Goal: Information Seeking & Learning: Learn about a topic

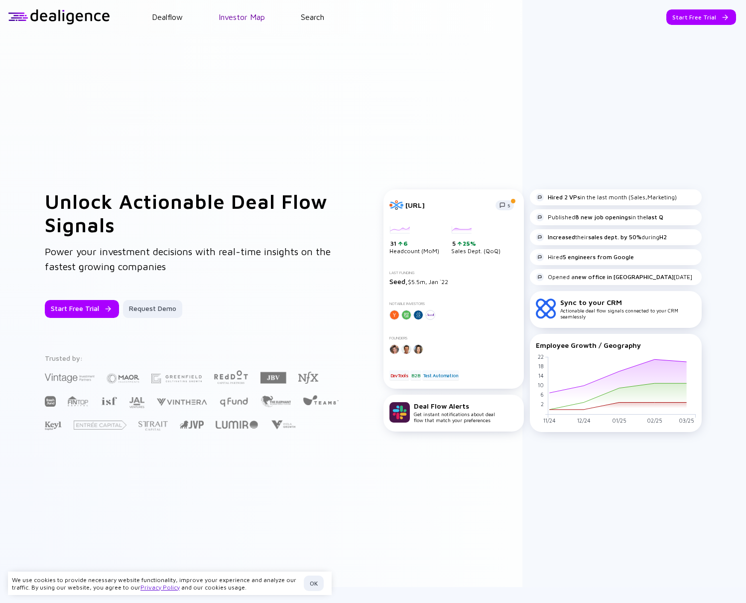
click at [226, 18] on link "Investor Map" at bounding box center [242, 16] width 46 height 9
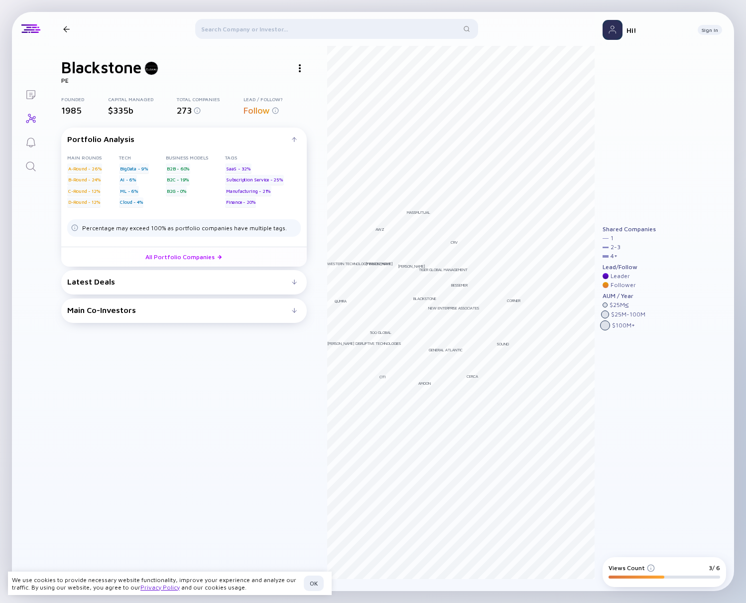
click at [65, 26] on div at bounding box center [66, 29] width 6 height 6
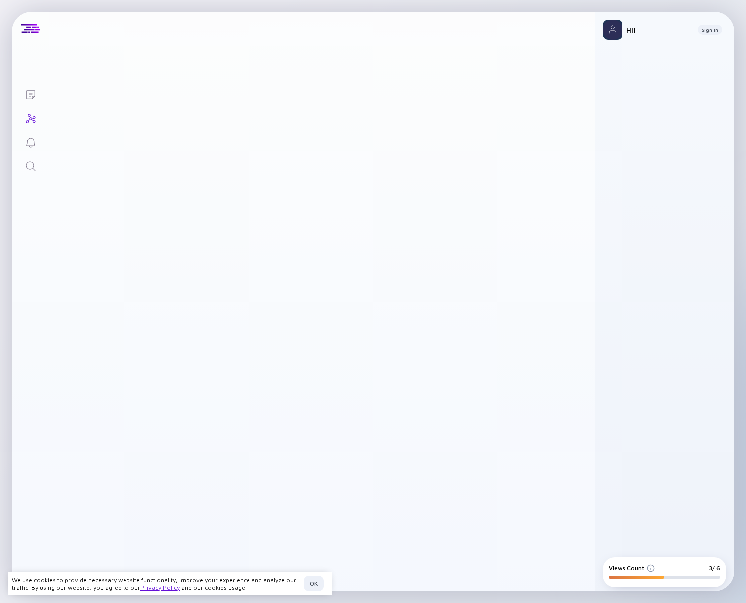
click at [78, 13] on header "Investor Map Filter Investors" at bounding box center [322, 29] width 546 height 34
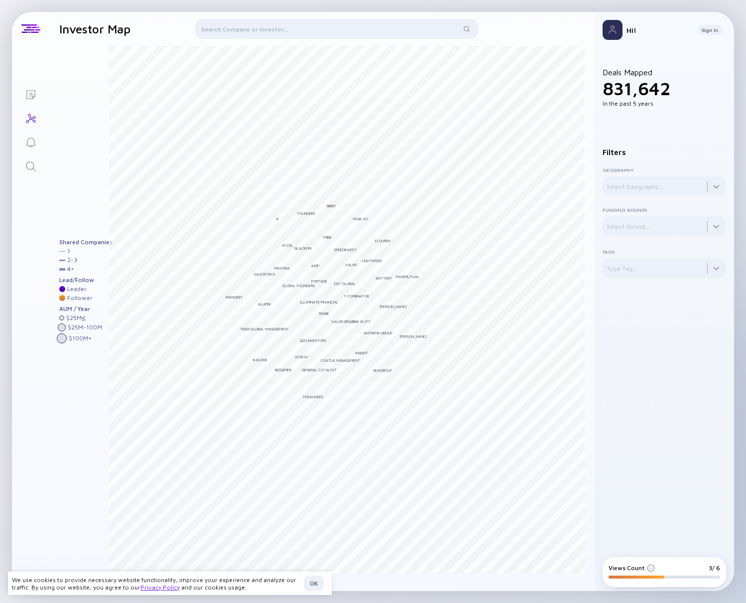
drag, startPoint x: 4, startPoint y: 28, endPoint x: 588, endPoint y: 50, distance: 584.9
click at [4, 28] on div "Lists Investor Map Filter Investors Andreessen Horowitz Bessemer Tiger Global M…" at bounding box center [373, 301] width 746 height 603
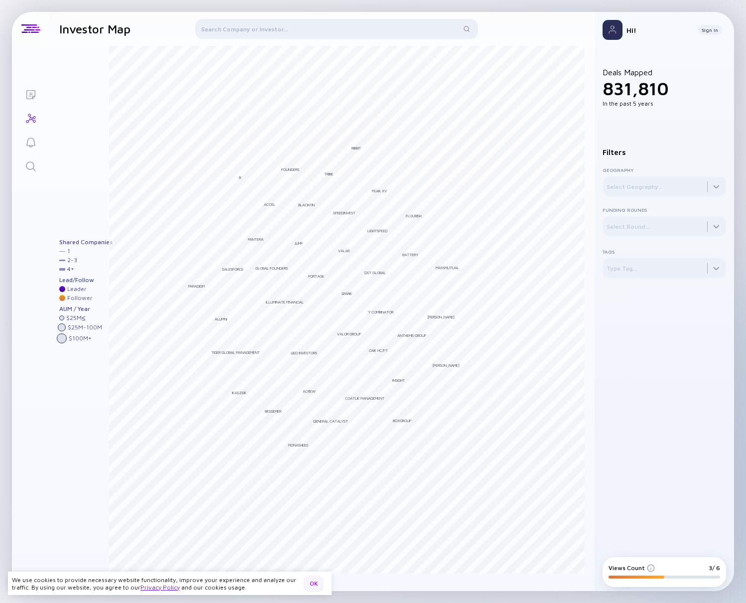
click at [322, 585] on div "OK" at bounding box center [314, 582] width 20 height 15
click at [8, 20] on div "Lists Investor Map Filter Investors Andreessen Horowitz Bessemer Tiger Global M…" at bounding box center [373, 301] width 746 height 603
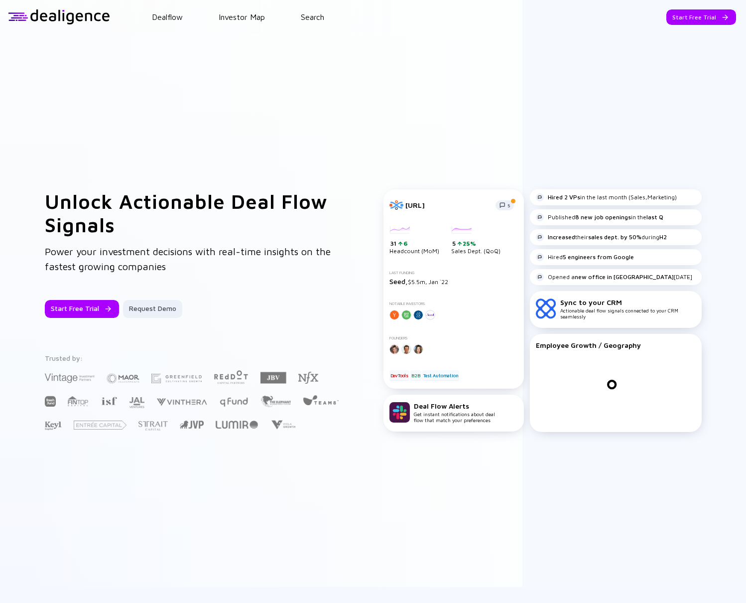
click at [673, 32] on header "Dealflow Investor Map Search Start Free Trial Dealflow Investor Map Start Free …" at bounding box center [373, 17] width 746 height 34
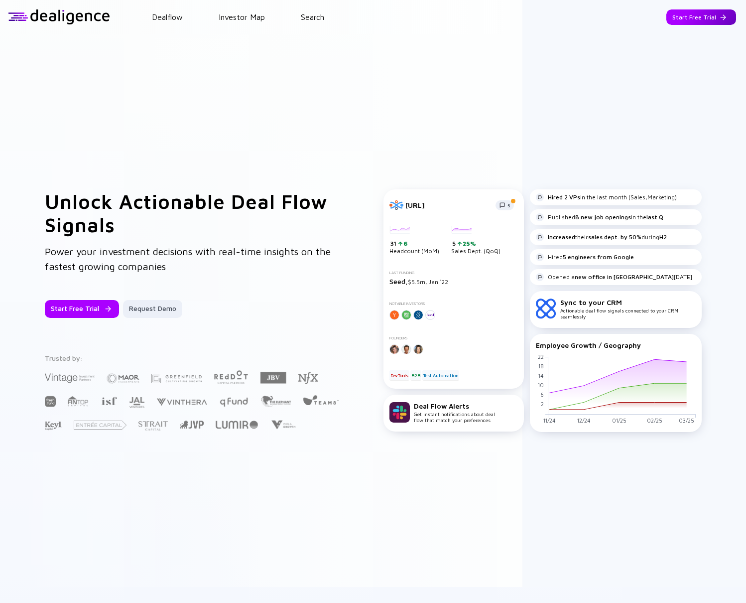
click at [679, 20] on div "Start Free Trial" at bounding box center [702, 16] width 70 height 15
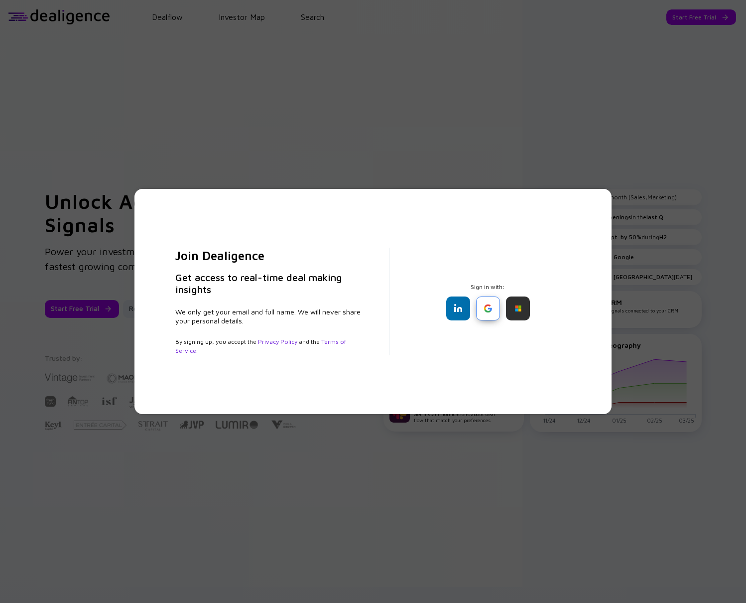
click at [488, 310] on div at bounding box center [488, 308] width 24 height 24
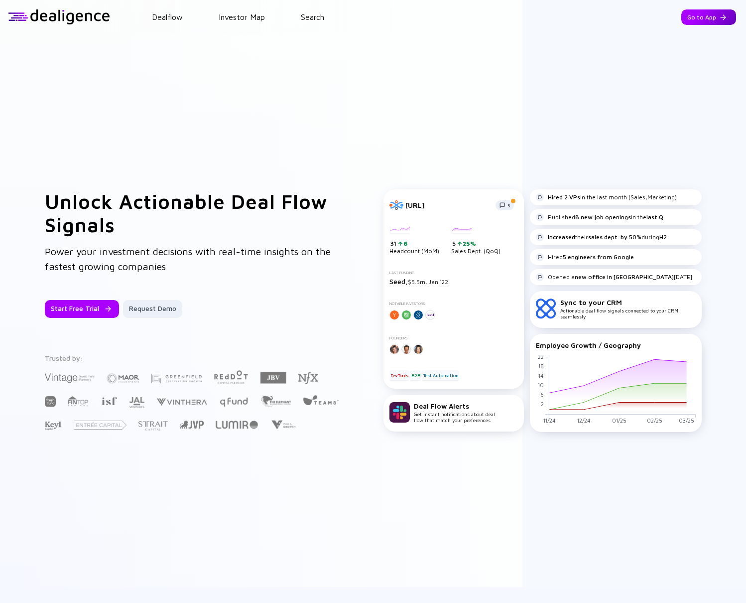
click at [688, 13] on div "Go to App" at bounding box center [709, 16] width 55 height 15
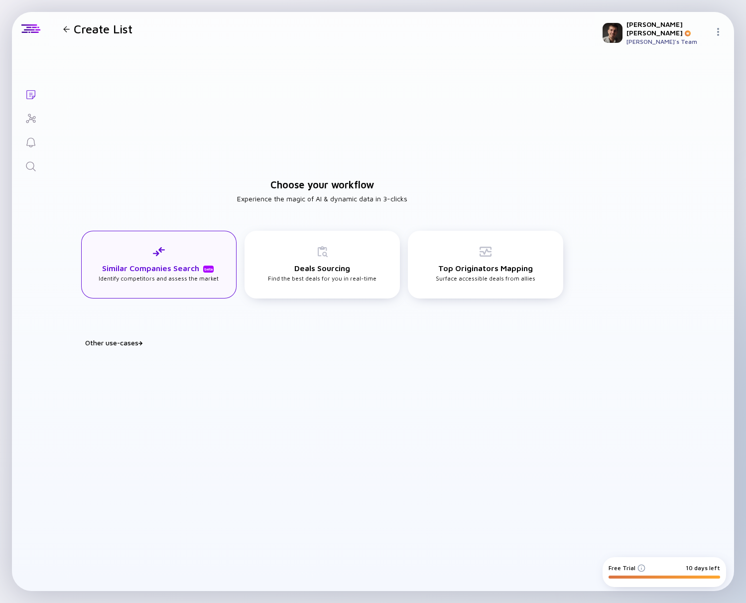
click at [143, 253] on div "Similar Companies Search beta Identify competitors and assess the market" at bounding box center [159, 264] width 120 height 36
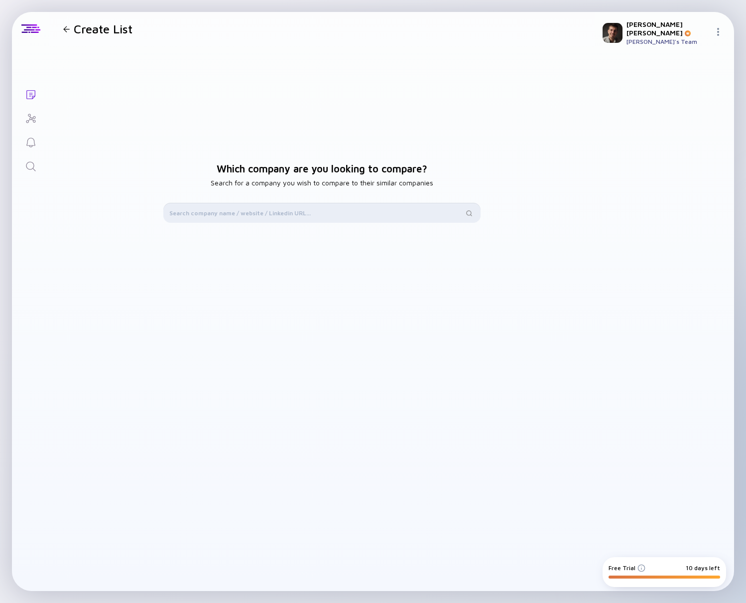
click at [266, 213] on input "text" at bounding box center [316, 213] width 294 height 10
type input "e"
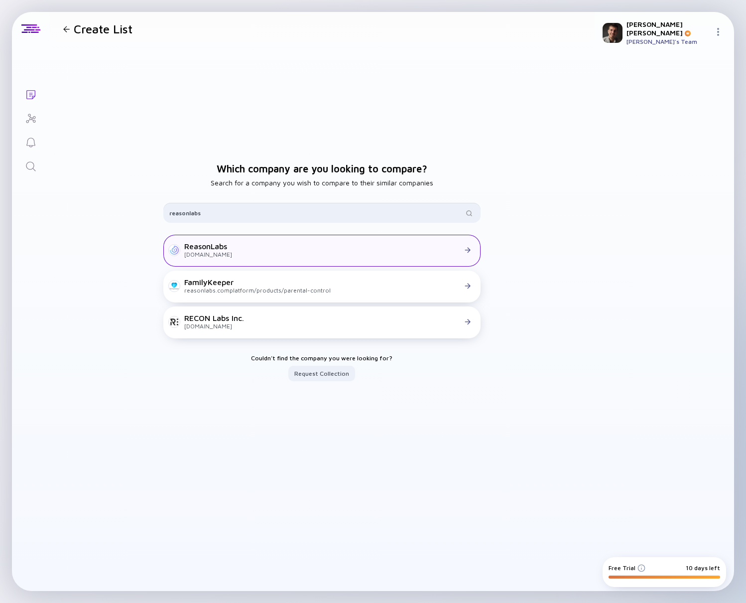
type input "reasonlabs"
click at [233, 250] on div at bounding box center [353, 250] width 243 height 9
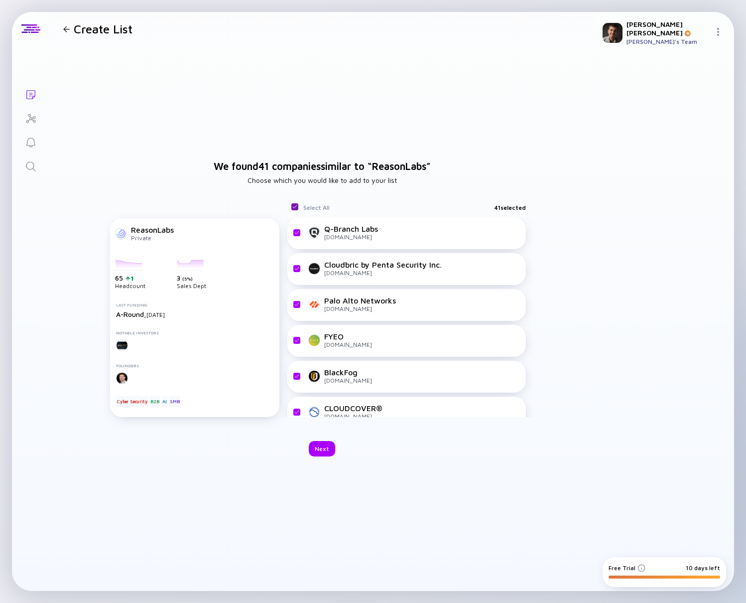
click at [293, 205] on input "checkbox" at bounding box center [295, 207] width 8 height 8
checkbox input "false"
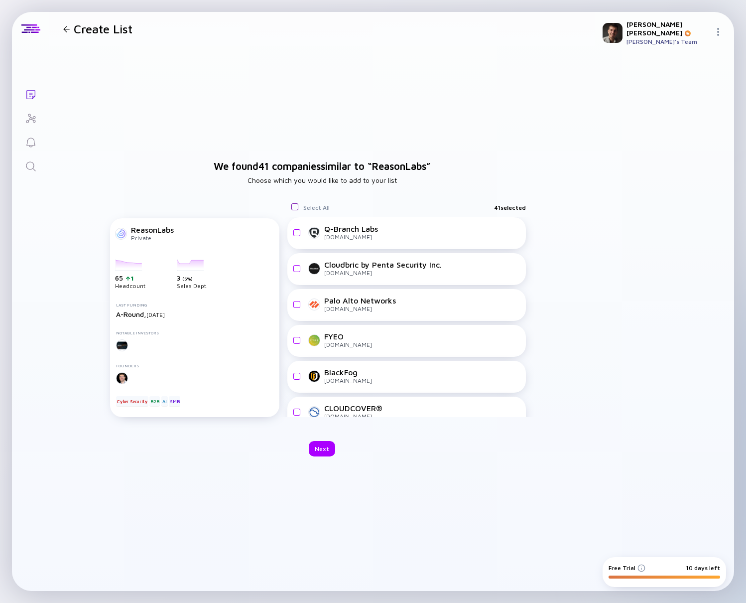
checkbox input "false"
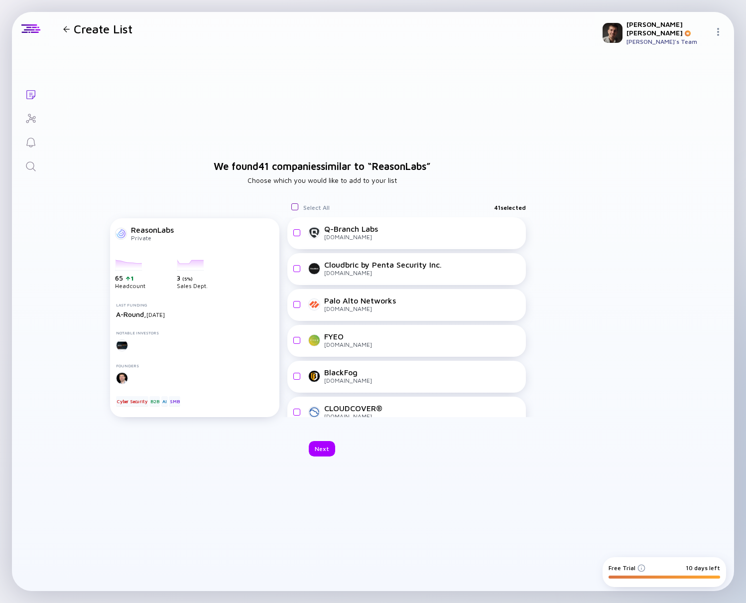
checkbox input "false"
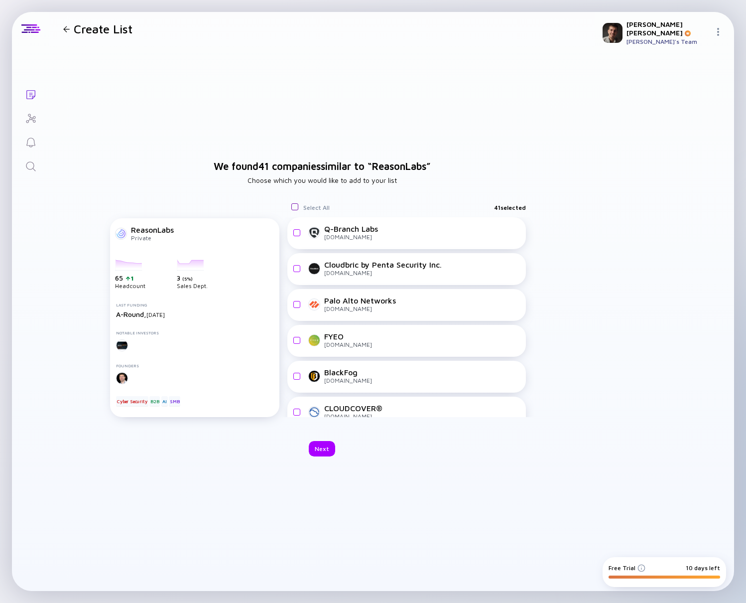
checkbox input "false"
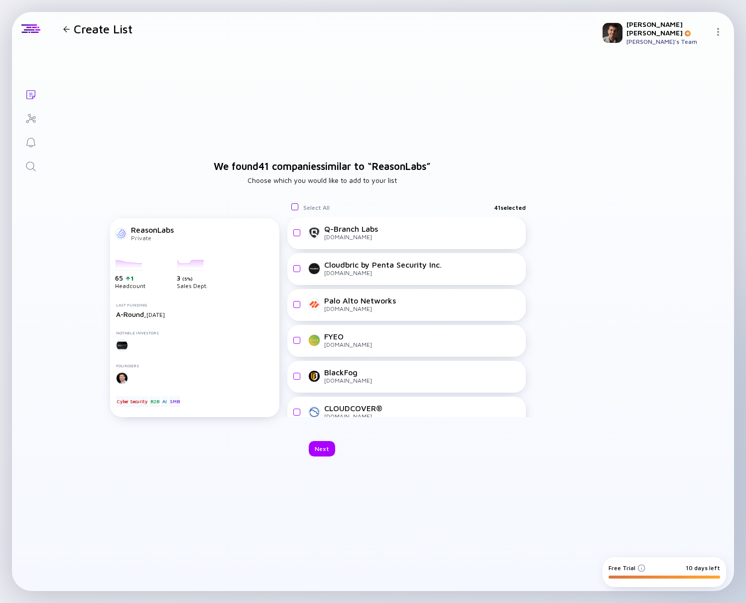
checkbox input "false"
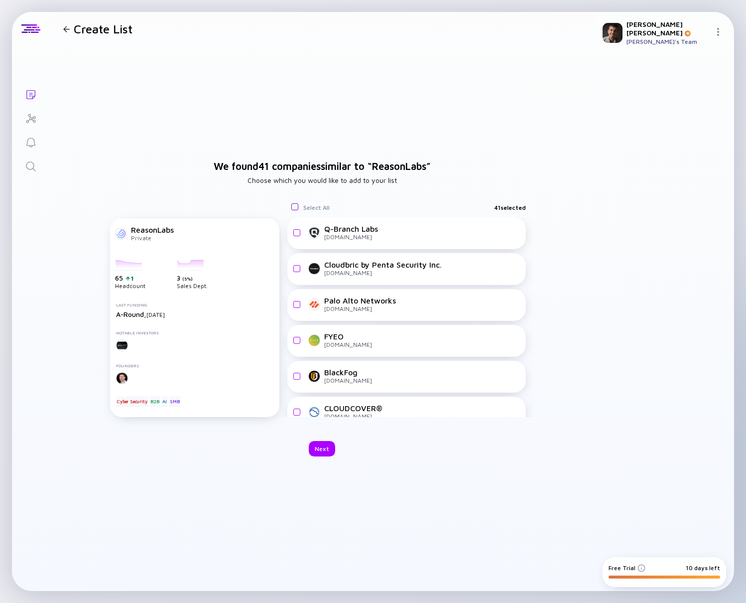
checkbox input "false"
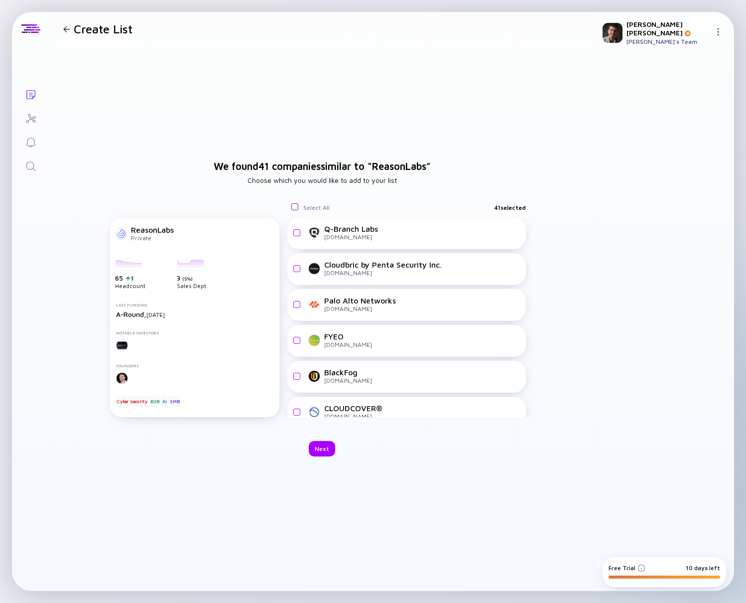
checkbox input "false"
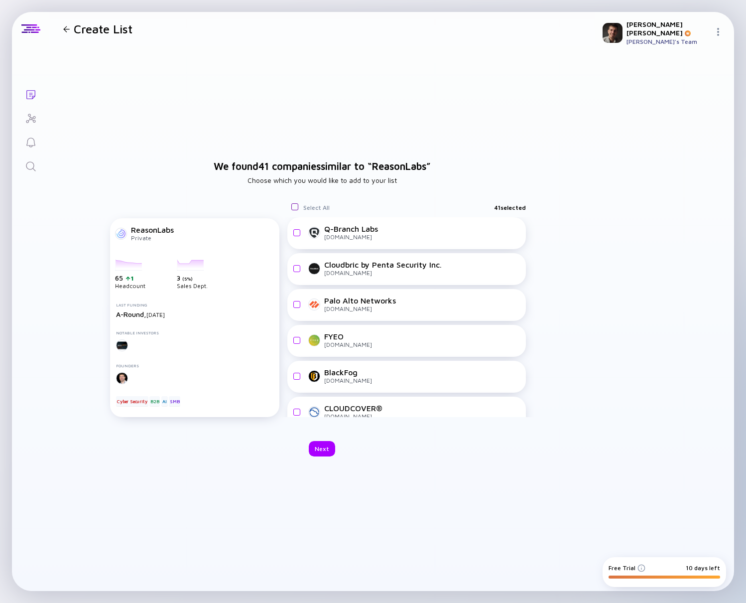
checkbox input "false"
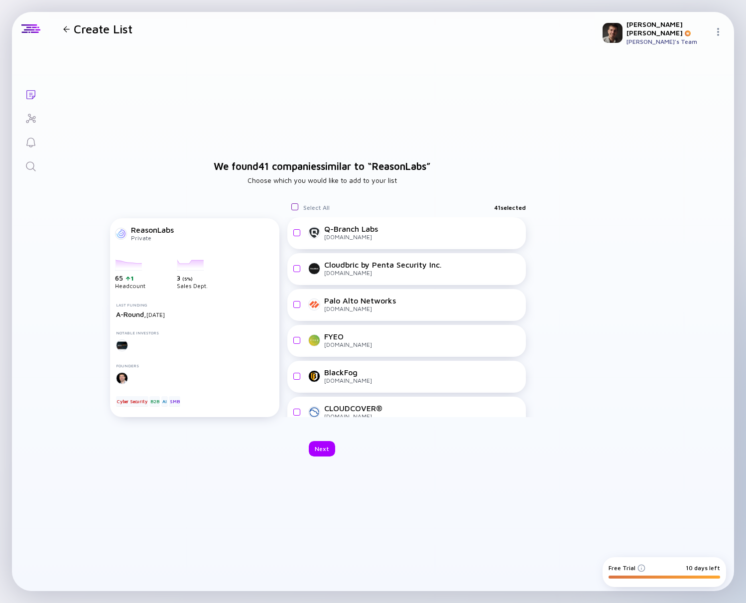
checkbox input "false"
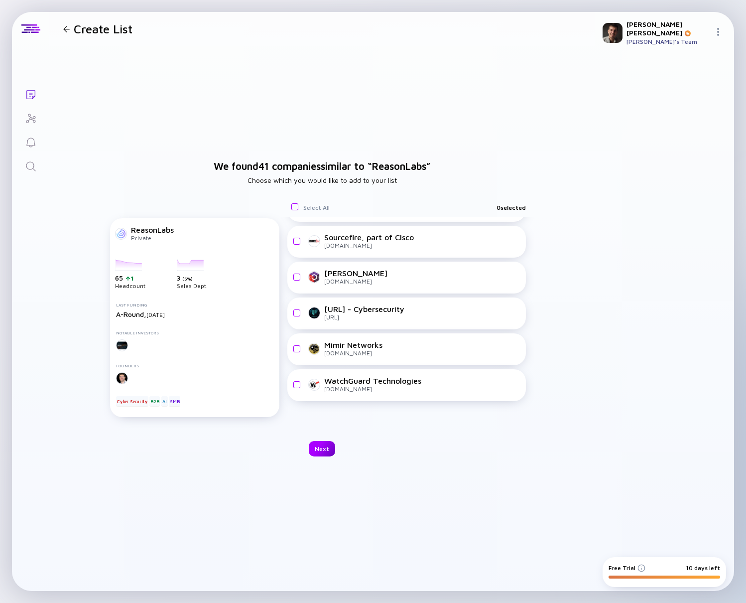
click at [329, 447] on div "Next" at bounding box center [322, 448] width 26 height 15
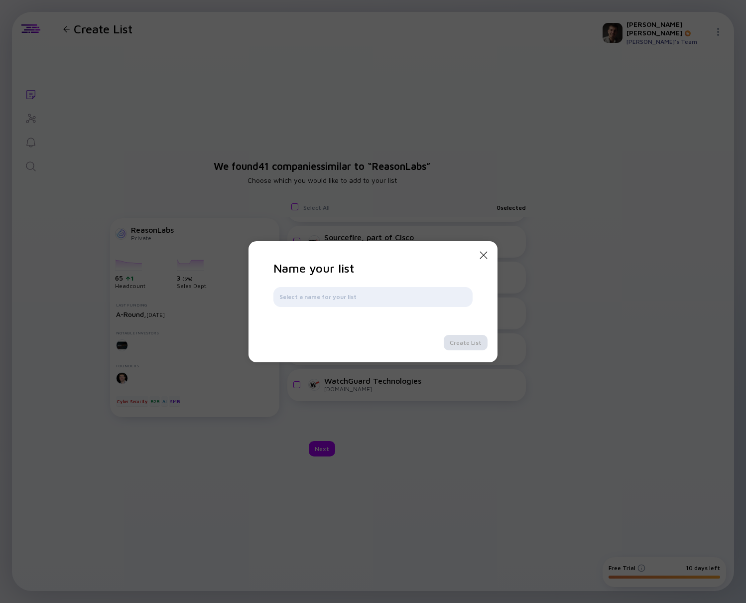
click at [487, 258] on icon "Close Modal" at bounding box center [484, 255] width 12 height 12
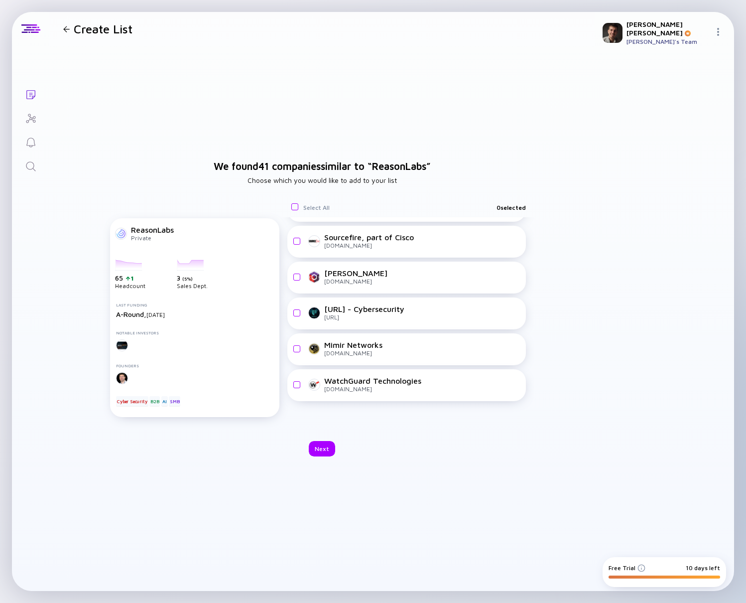
click at [188, 294] on div "selectedCompany-4919-headcount 65 1 Headcount selectedCompany-4919-sales 3 ( 5%…" at bounding box center [194, 332] width 157 height 148
click at [157, 228] on div "ReasonLabs" at bounding box center [152, 229] width 43 height 9
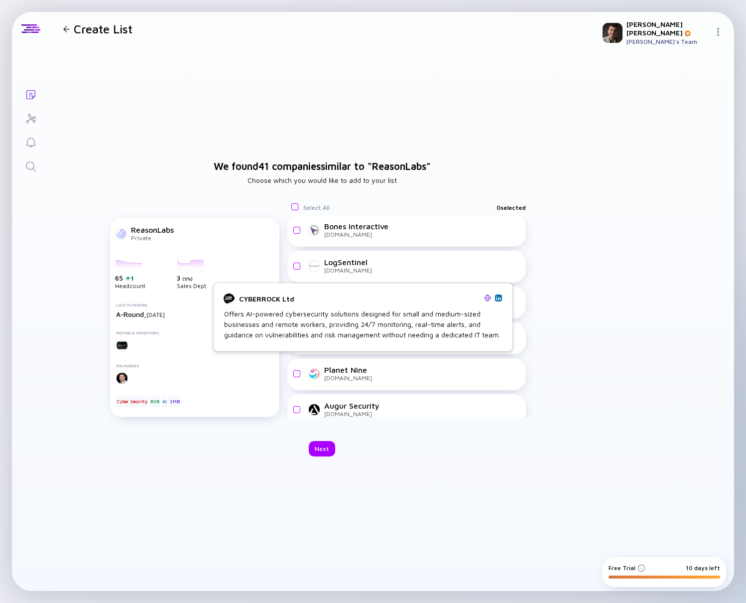
scroll to position [513, 0]
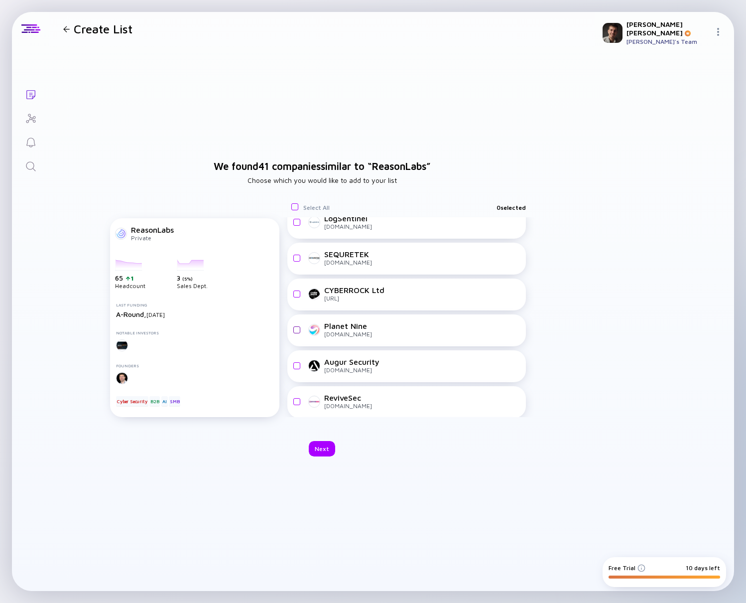
click at [295, 330] on input "checkbox" at bounding box center [297, 330] width 8 height 8
checkbox input "true"
click at [327, 452] on div "Next" at bounding box center [322, 448] width 26 height 15
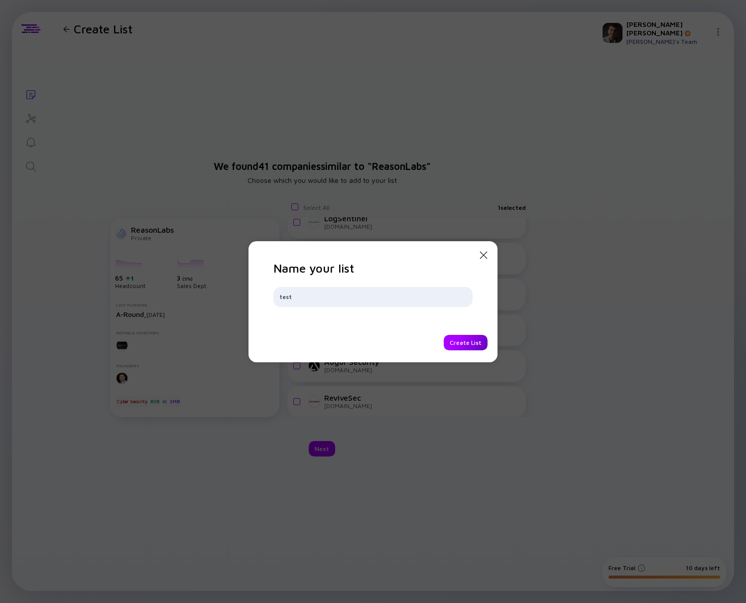
type input "test"
click at [469, 339] on div "Create List" at bounding box center [466, 342] width 44 height 15
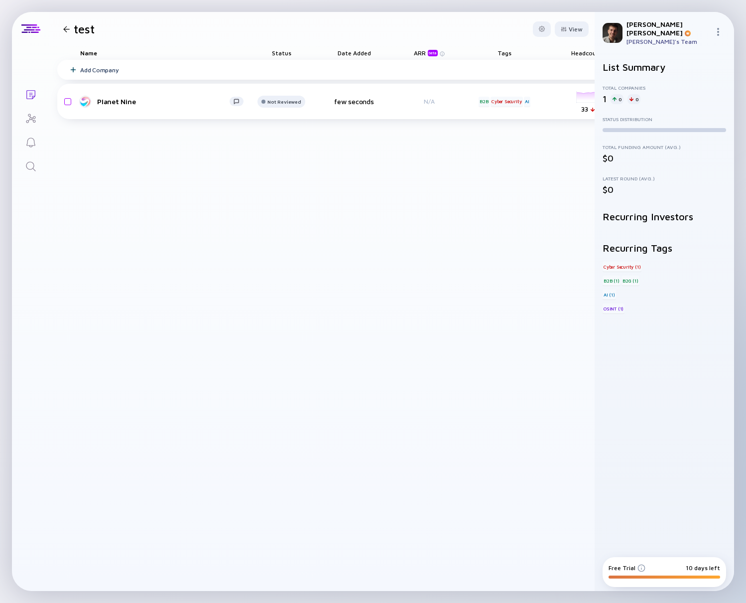
click at [564, 180] on div "Add Company Planet Nine Not Reviewed few seconds N/A B2B Cyber Security AI head…" at bounding box center [488, 325] width 862 height 531
click at [542, 139] on div "Add Company Planet Nine Not Reviewed few seconds N/A B2B Cyber Security AI head…" at bounding box center [488, 325] width 862 height 531
click at [25, 116] on icon "Investor Map" at bounding box center [31, 119] width 12 height 12
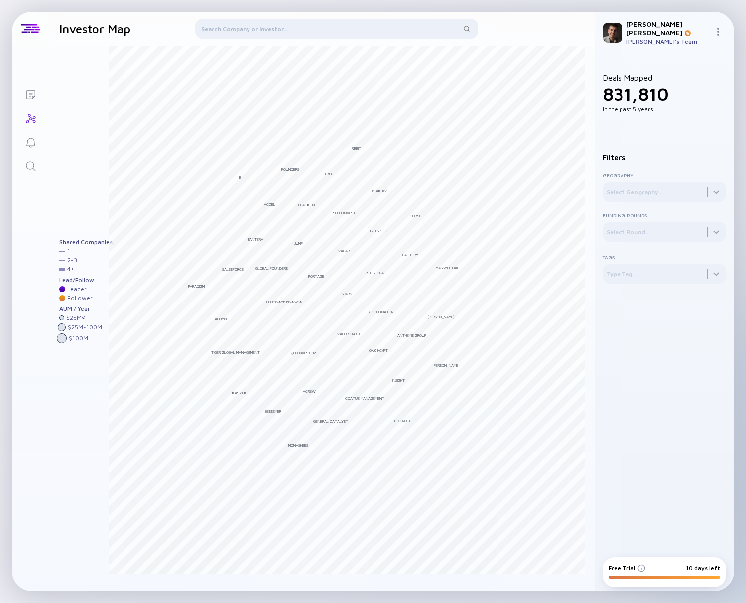
click at [23, 135] on link "Reminders" at bounding box center [30, 142] width 37 height 24
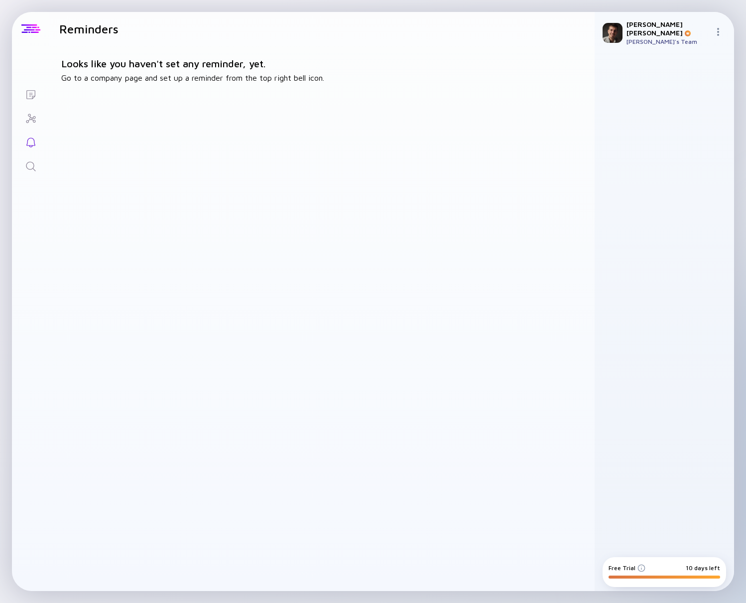
click at [33, 30] on div at bounding box center [30, 28] width 19 height 9
click at [25, 93] on icon "Lists" at bounding box center [31, 95] width 12 height 12
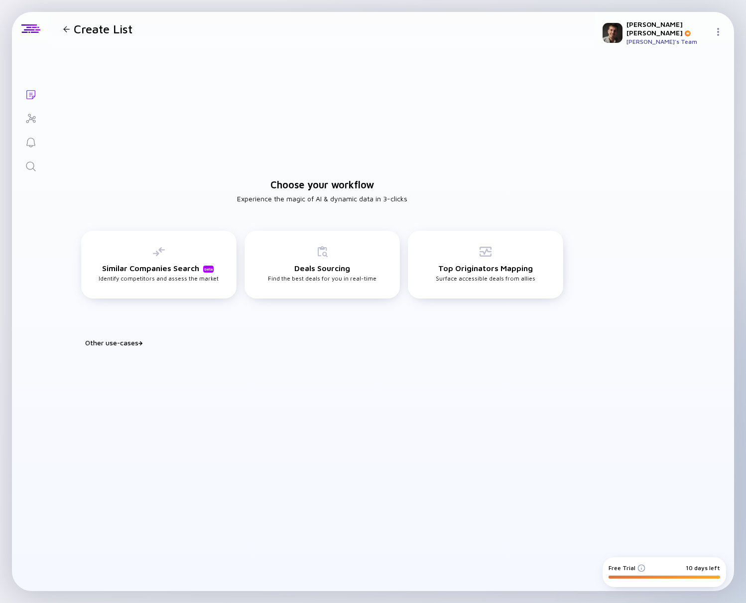
click at [113, 353] on div "Build Watchlist Score & prioritize deals to identify your next best play Portfo…" at bounding box center [322, 355] width 498 height 16
click at [120, 344] on div "Other use-cases" at bounding box center [328, 342] width 486 height 8
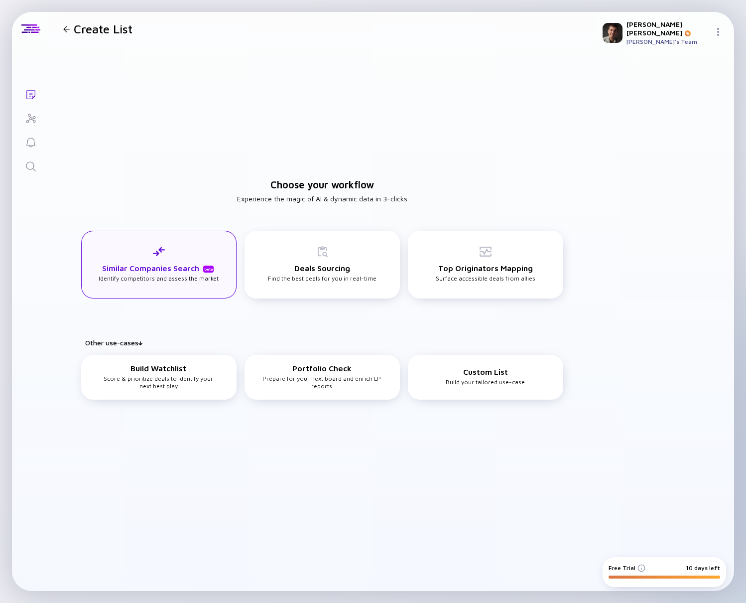
click at [147, 273] on div "Similar Companies Search beta Identify competitors and assess the market" at bounding box center [159, 264] width 120 height 36
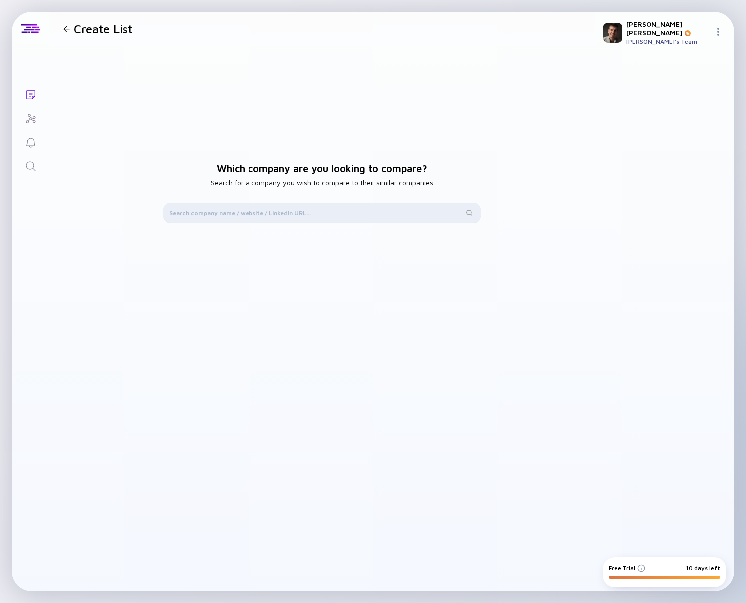
click at [269, 219] on div at bounding box center [322, 213] width 318 height 20
click at [274, 208] on input "text" at bounding box center [316, 213] width 294 height 10
type input "t"
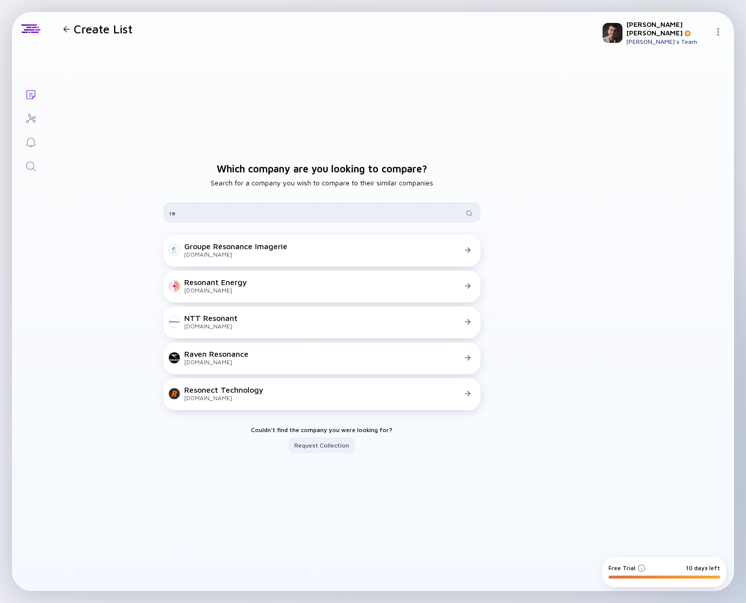
type input "r"
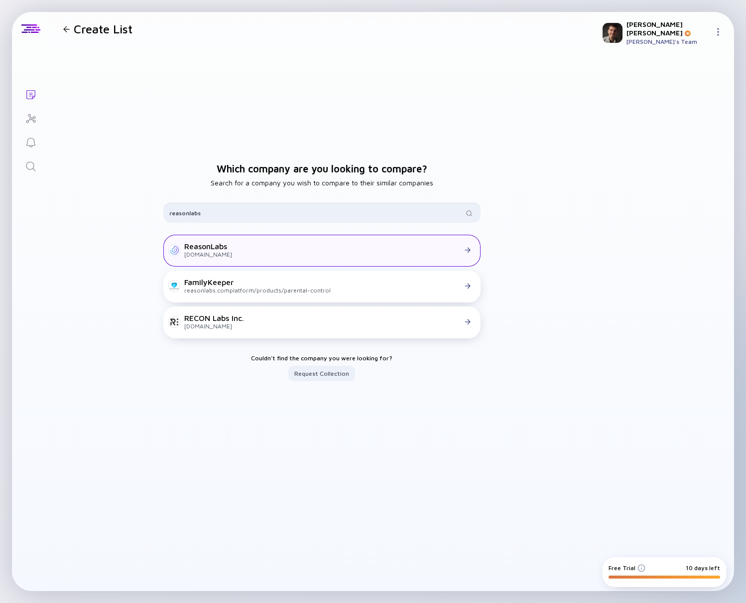
type input "reasonlabs"
click at [211, 251] on div "reasonlabs.com" at bounding box center [208, 254] width 48 height 7
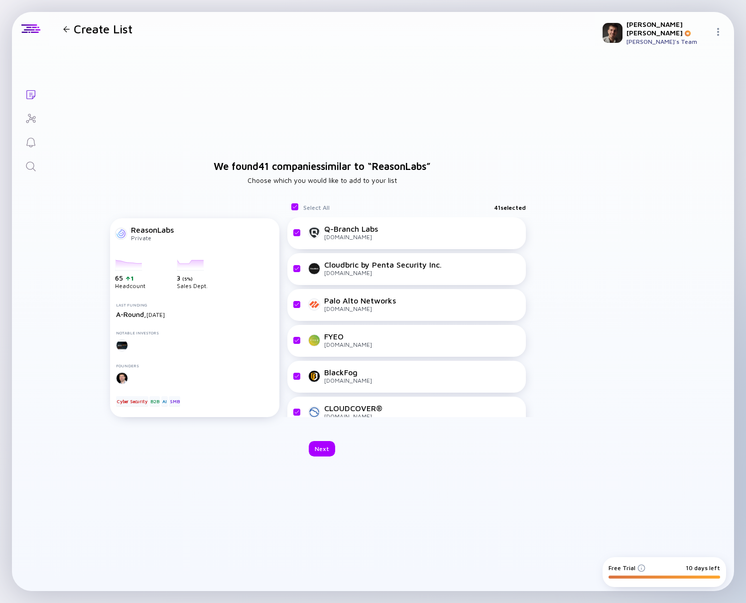
drag, startPoint x: 159, startPoint y: 291, endPoint x: 155, endPoint y: 281, distance: 10.7
click at [159, 291] on div "selectedCompany-4919-headcount 65 1 Headcount selectedCompany-4919-sales 3 ( 5%…" at bounding box center [194, 332] width 157 height 148
click at [137, 228] on div "ReasonLabs" at bounding box center [152, 229] width 43 height 9
drag, startPoint x: 121, startPoint y: 233, endPoint x: 118, endPoint y: 240, distance: 7.6
click at [118, 234] on div at bounding box center [121, 234] width 12 height 12
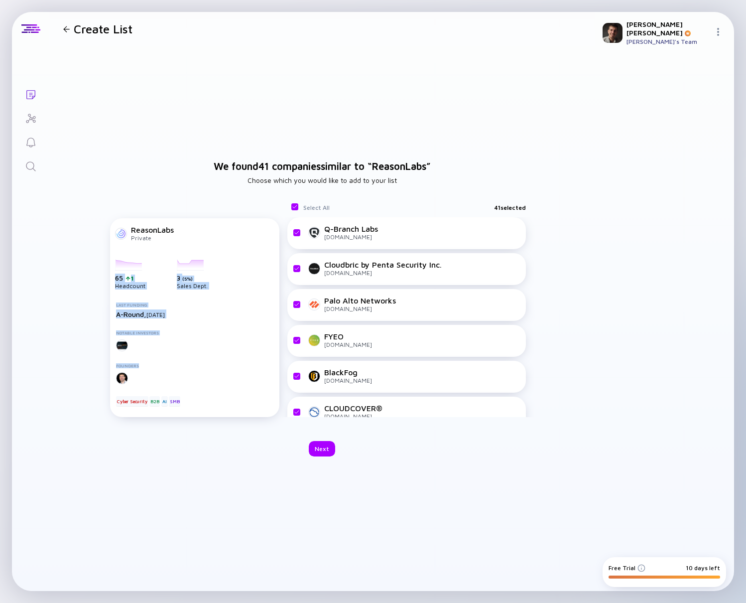
click at [129, 372] on div "ReasonLabs Private selectedCompany-4919-headcount 65 1 Headcount selectedCompan…" at bounding box center [194, 317] width 169 height 199
click at [119, 235] on div at bounding box center [121, 234] width 12 height 12
click at [153, 386] on div "selectedCompany-4919-headcount 65 1 Headcount selectedCompany-4919-sales 3 ( 5%…" at bounding box center [194, 332] width 157 height 148
click at [144, 395] on div "selectedCompany-4919-headcount 65 1 Headcount selectedCompany-4919-sales 3 ( 5%…" at bounding box center [194, 332] width 157 height 148
click at [151, 399] on div "B2B" at bounding box center [154, 401] width 10 height 10
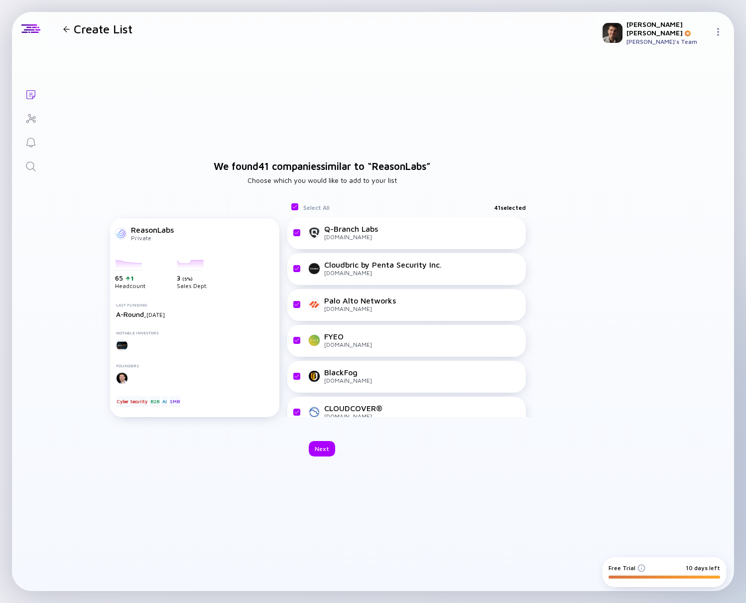
drag, startPoint x: 133, startPoint y: 402, endPoint x: 156, endPoint y: 401, distance: 23.9
click at [133, 402] on div "Cyber Security" at bounding box center [132, 401] width 32 height 10
drag, startPoint x: 162, startPoint y: 403, endPoint x: 177, endPoint y: 367, distance: 39.1
click at [161, 403] on div "Cyber Security B2B AI SMB" at bounding box center [194, 401] width 157 height 10
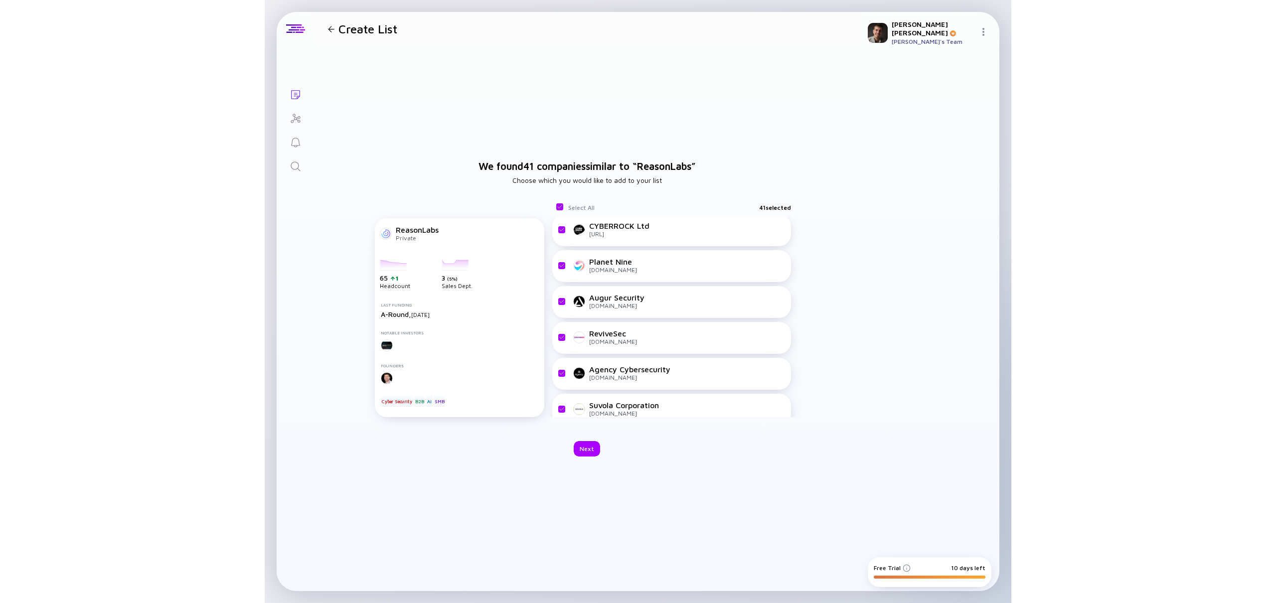
scroll to position [583, 0]
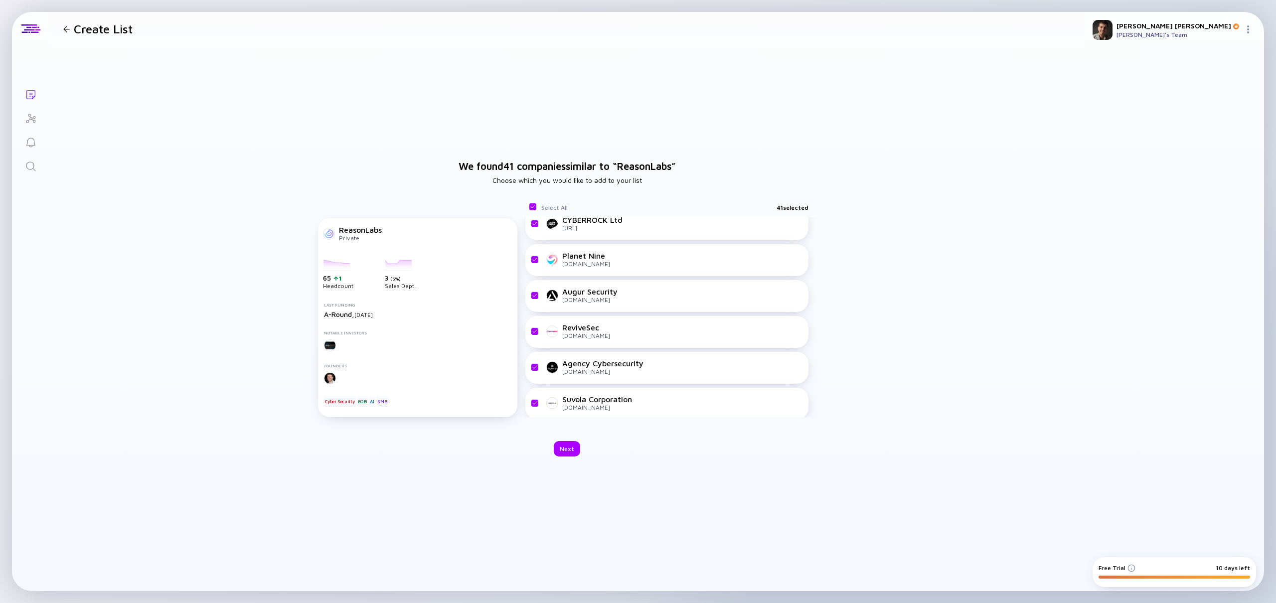
drag, startPoint x: 1262, startPoint y: 17, endPoint x: 1248, endPoint y: 28, distance: 17.4
click at [746, 19] on div "Sharon Brizinov Sharon Brizinov's Team" at bounding box center [1173, 30] width 179 height 36
click at [746, 28] on img at bounding box center [1248, 29] width 8 height 8
drag, startPoint x: 824, startPoint y: 166, endPoint x: 781, endPoint y: 172, distance: 43.3
click at [746, 169] on div "We found 41 companies similar to “ ReasonLabs ” Choose which you would like to …" at bounding box center [566, 308] width 1035 height 525
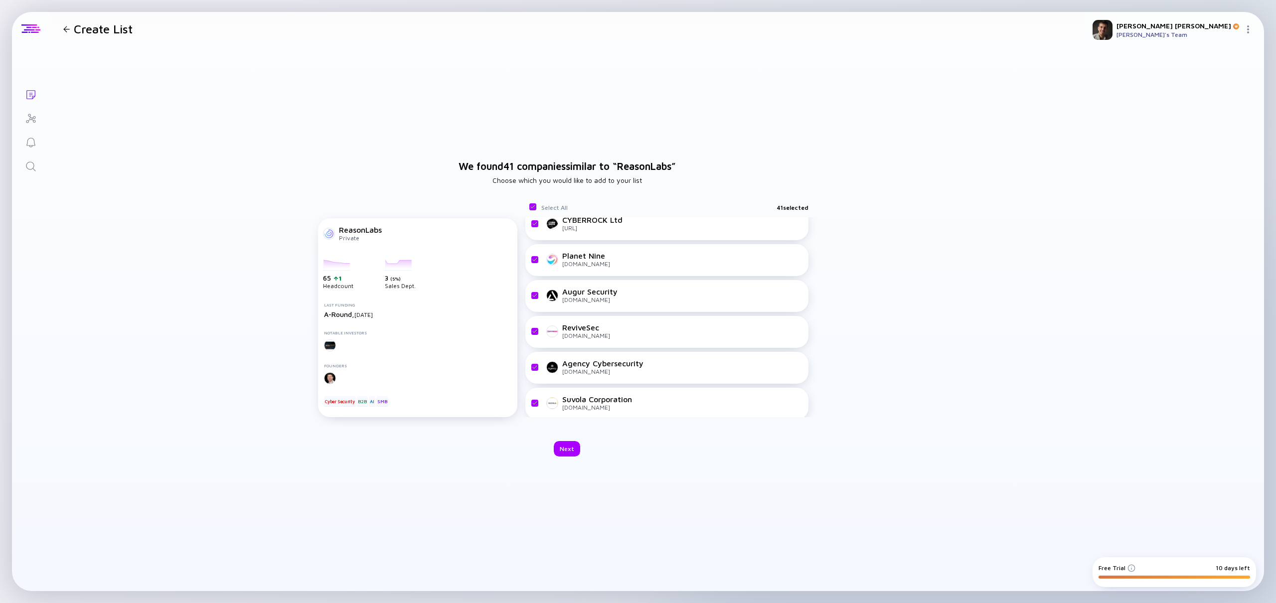
drag, startPoint x: 53, startPoint y: 45, endPoint x: 33, endPoint y: 28, distance: 25.5
click at [49, 42] on header "Create List" at bounding box center [566, 29] width 1035 height 34
click at [33, 28] on div at bounding box center [30, 28] width 19 height 9
drag, startPoint x: 59, startPoint y: 24, endPoint x: 65, endPoint y: 26, distance: 6.3
click at [59, 24] on div "Create List" at bounding box center [95, 29] width 73 height 14
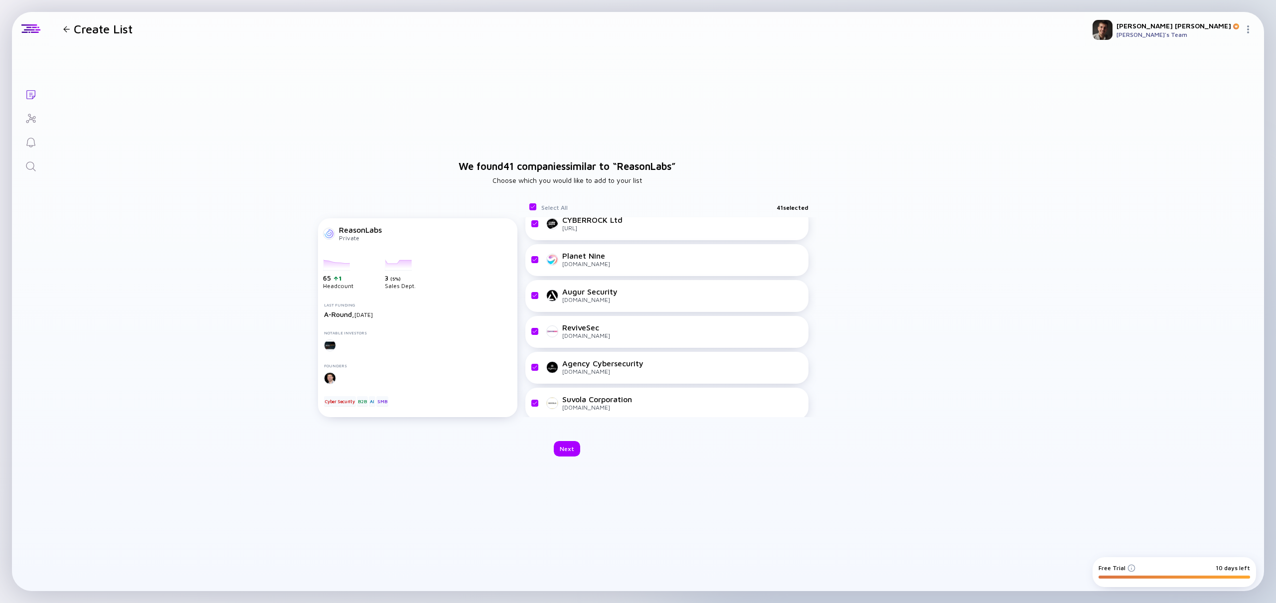
click at [69, 28] on div at bounding box center [66, 29] width 6 height 6
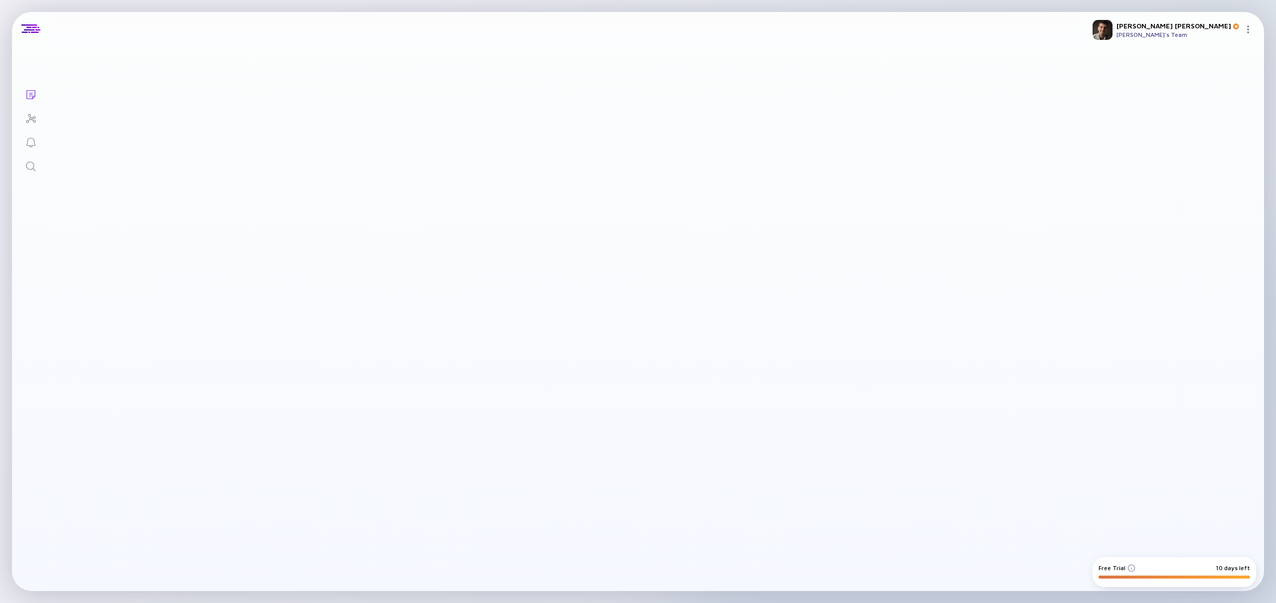
click at [69, 28] on div "Create List" at bounding box center [95, 24] width 73 height 14
click at [69, 32] on div "Create List" at bounding box center [95, 39] width 73 height 14
click at [69, 28] on header "Create List" at bounding box center [566, 29] width 1035 height 34
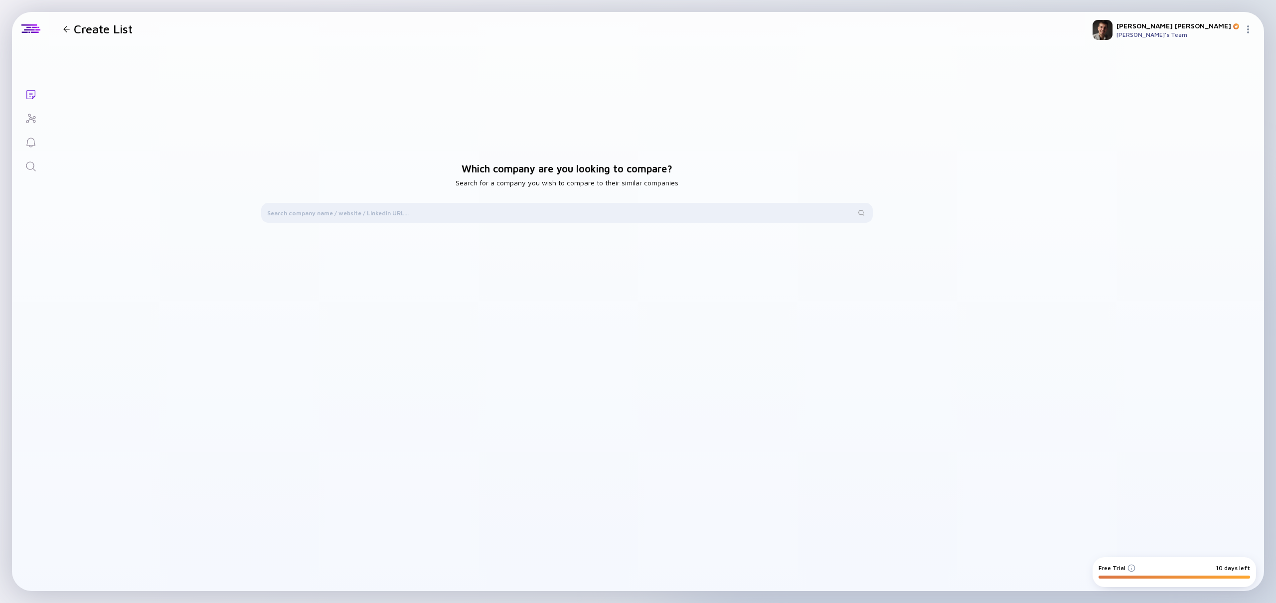
click at [69, 28] on header "Create List" at bounding box center [566, 29] width 1035 height 34
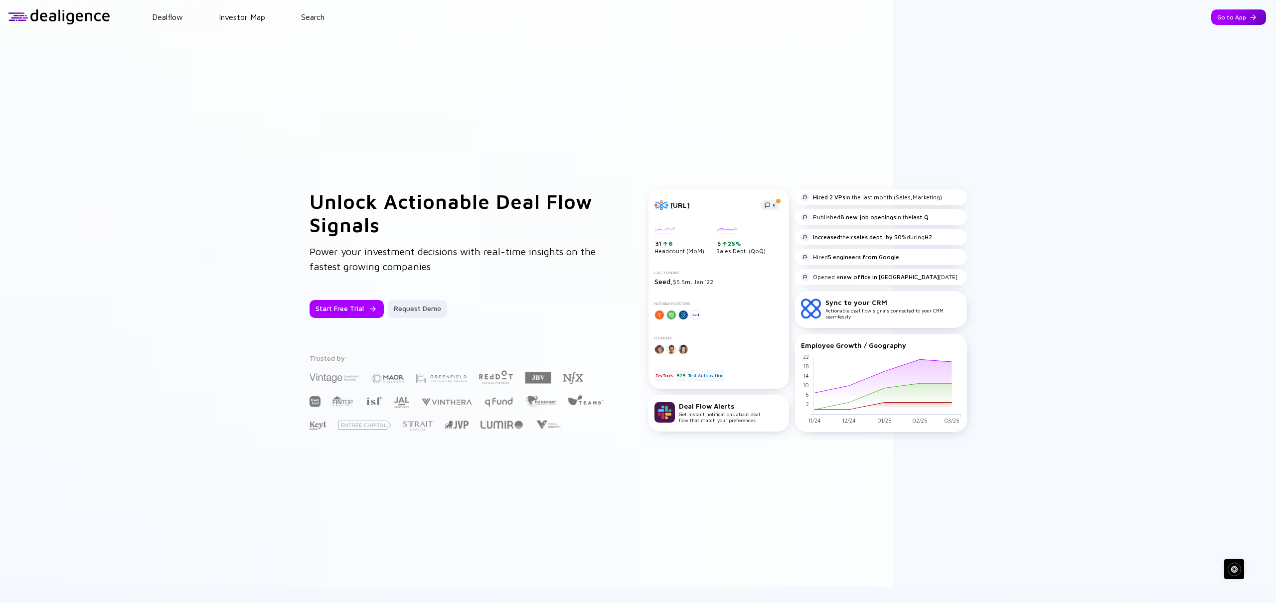
click at [1220, 17] on div "Go to App" at bounding box center [1238, 16] width 55 height 15
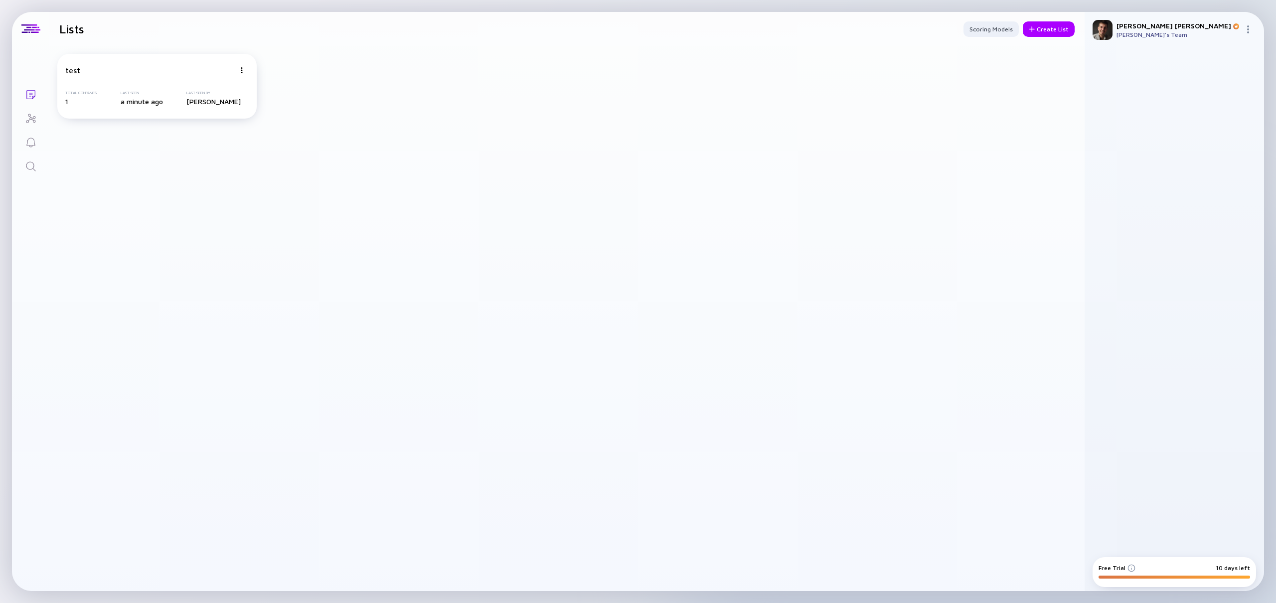
drag, startPoint x: 1201, startPoint y: 32, endPoint x: 1249, endPoint y: 25, distance: 48.3
click at [1207, 33] on div "[PERSON_NAME]'s Team" at bounding box center [1178, 34] width 124 height 7
click at [1249, 25] on img at bounding box center [1248, 29] width 8 height 8
drag, startPoint x: 439, startPoint y: 77, endPoint x: 218, endPoint y: 101, distance: 223.0
click at [420, 83] on div "test Total Companies 1 Last Seen a minute ago Last Seen By Sharon Brizinov" at bounding box center [566, 86] width 1035 height 81
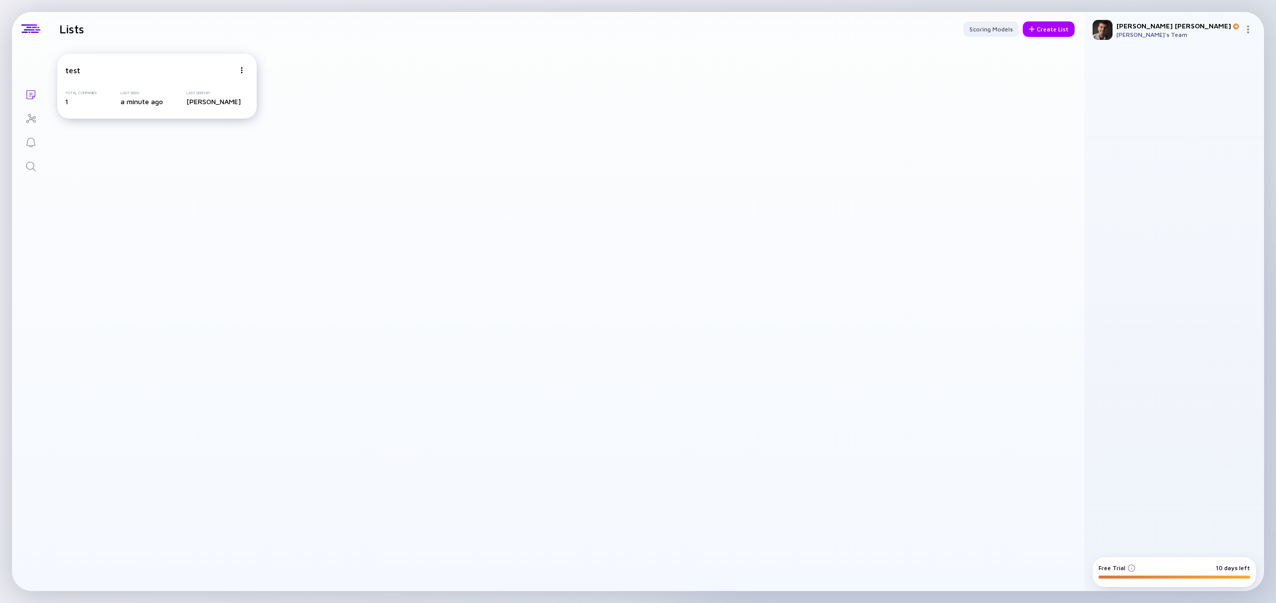
click at [169, 107] on div "test Total Companies 1 Last Seen a minute ago Last Seen By Sharon Brizinov" at bounding box center [156, 86] width 199 height 65
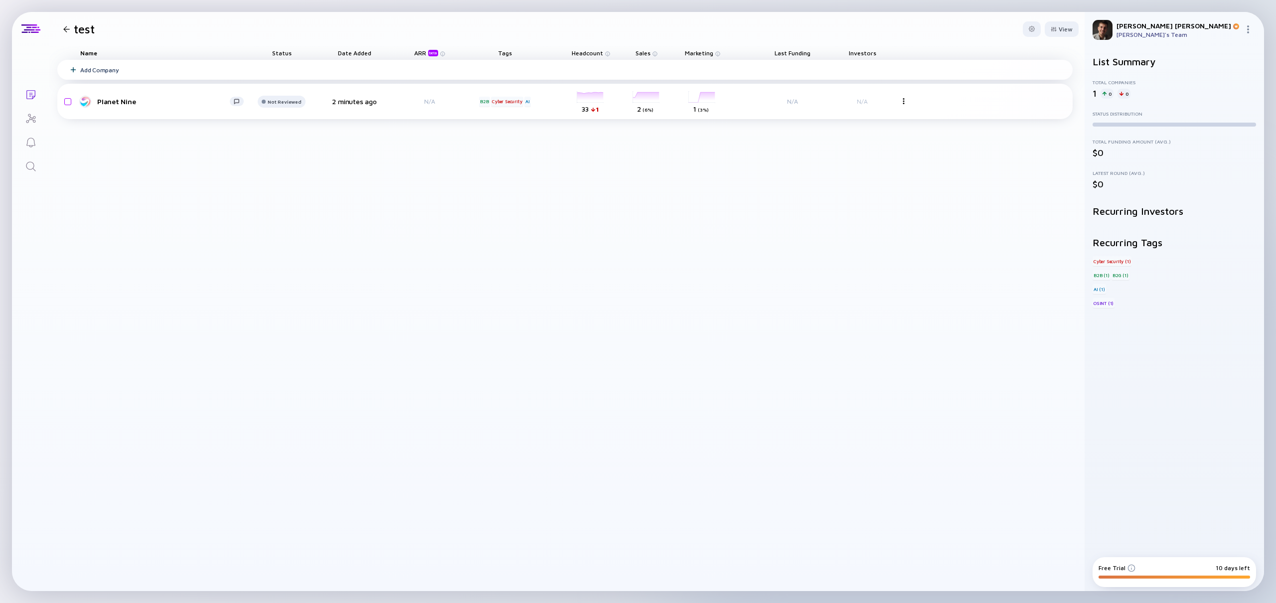
click at [437, 74] on div "Add Company" at bounding box center [564, 70] width 1015 height 20
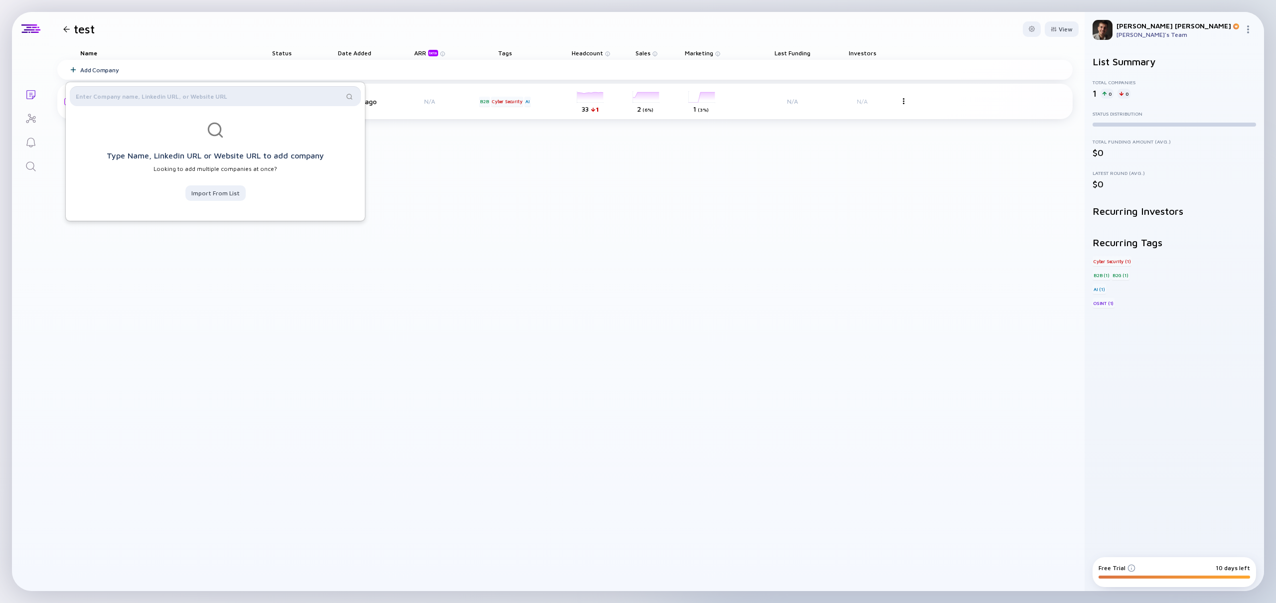
click at [284, 92] on input "text" at bounding box center [210, 96] width 268 height 10
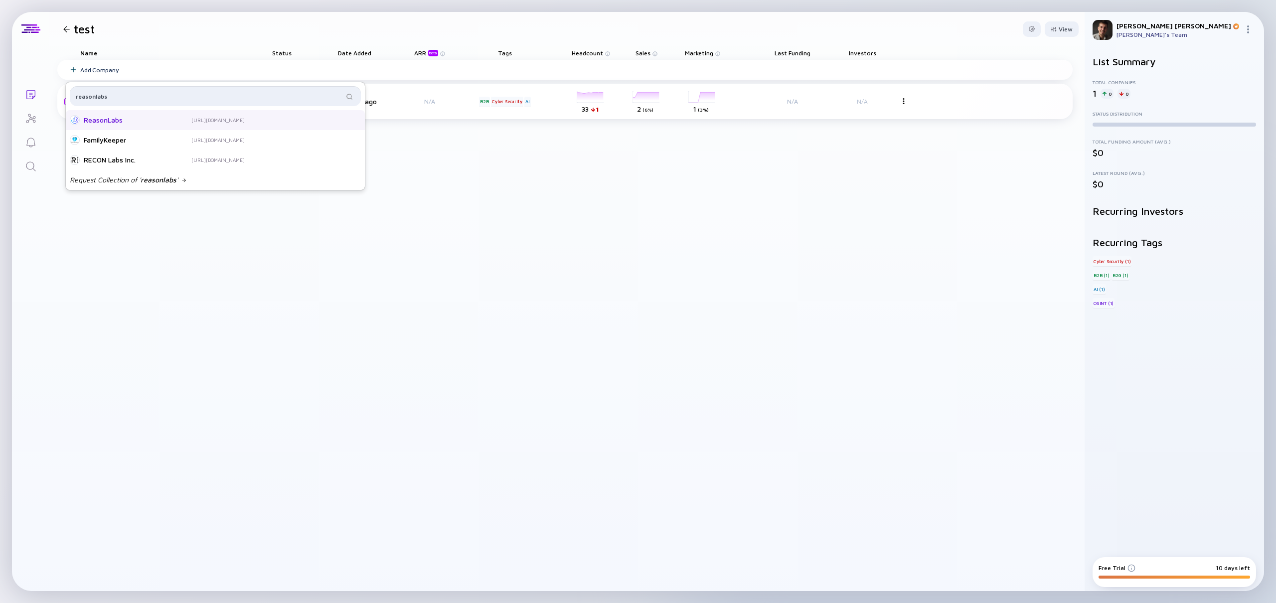
type input "reasonlabs"
click at [150, 120] on div "ReasonLabs" at bounding box center [124, 120] width 80 height 10
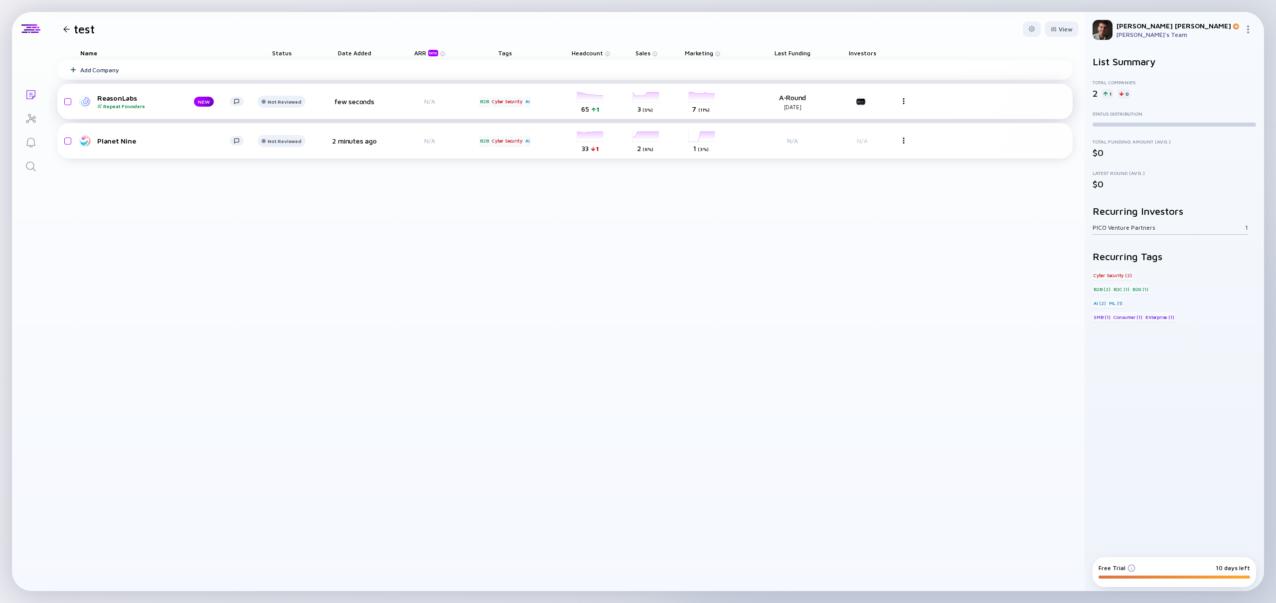
click at [113, 96] on div "ReasonLabs Repeat Founders" at bounding box center [137, 101] width 81 height 15
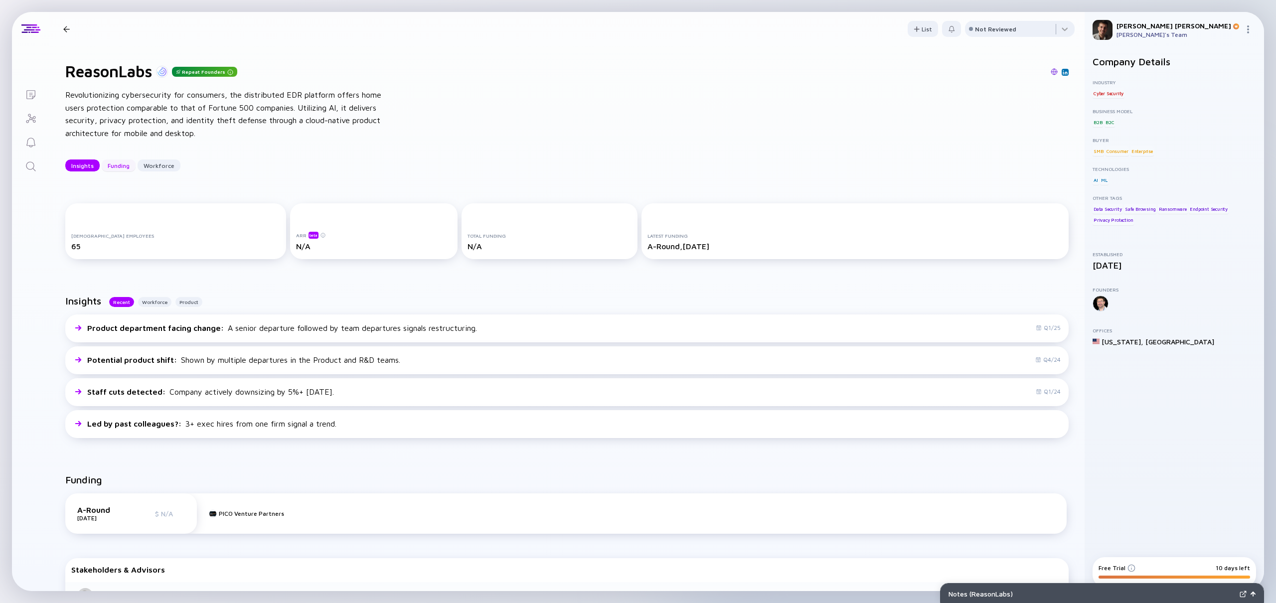
click at [115, 169] on div "Funding" at bounding box center [119, 165] width 34 height 15
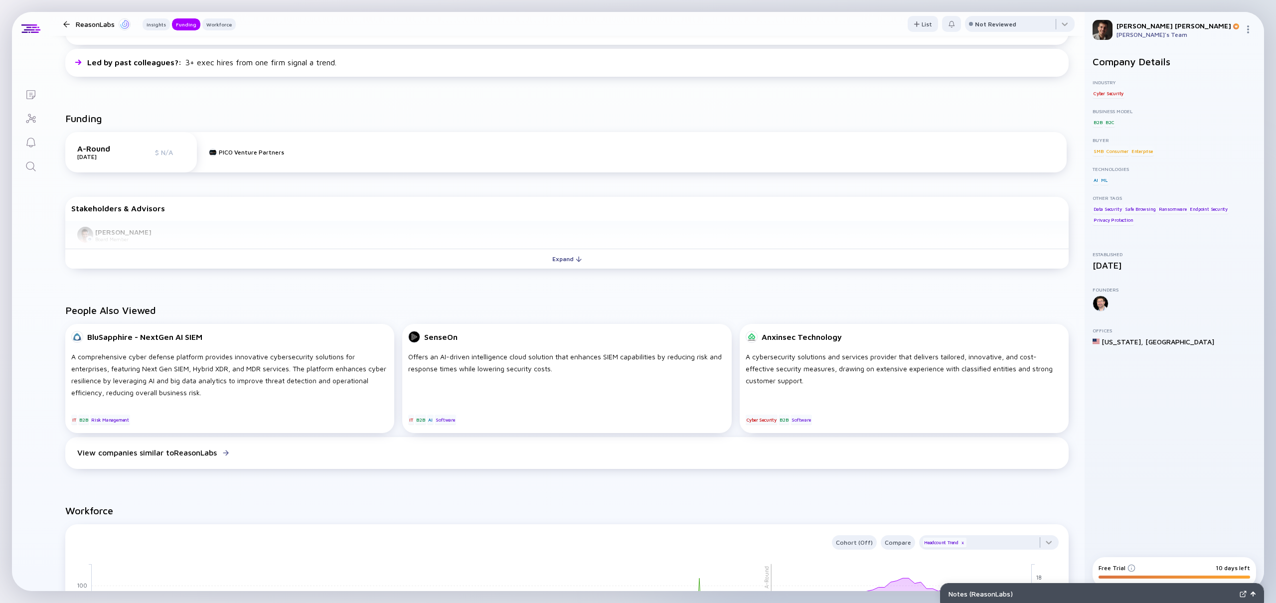
scroll to position [362, 0]
click at [249, 149] on div "PICO Venture Partners" at bounding box center [251, 150] width 65 height 7
drag, startPoint x: 142, startPoint y: 149, endPoint x: 151, endPoint y: 188, distance: 40.4
click at [151, 188] on div "Funding A-Round Jan 2022 $ N/A PICO Venture Partners Stakeholders & Advisors Da…" at bounding box center [566, 192] width 1035 height 192
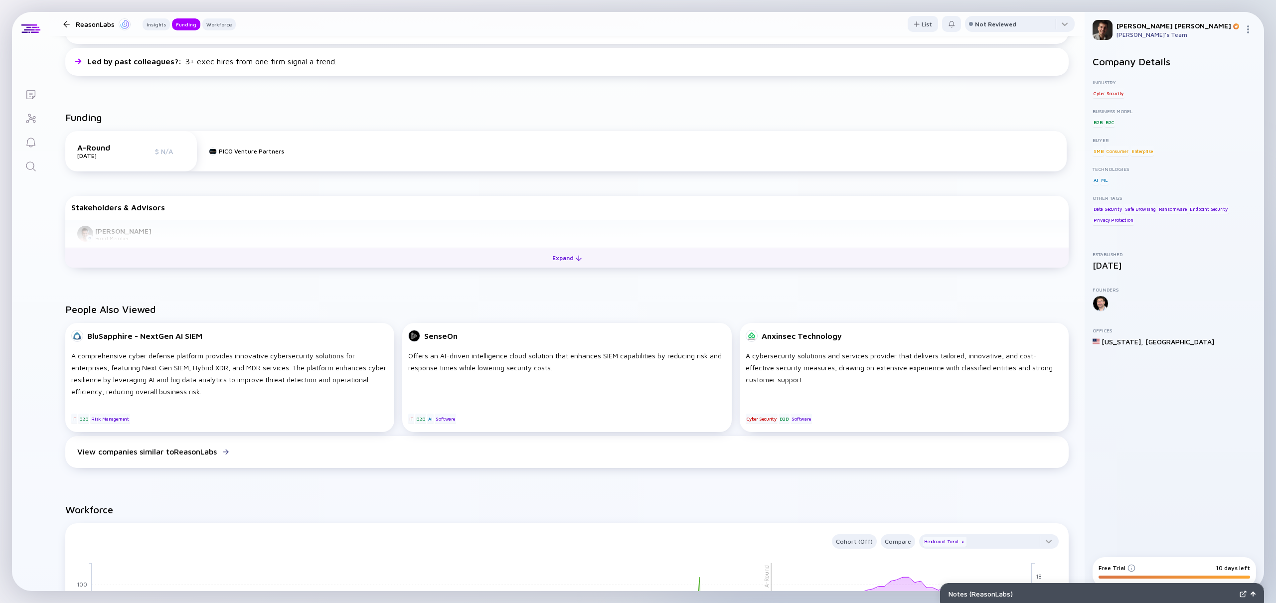
click at [582, 261] on div "Expand" at bounding box center [566, 257] width 41 height 15
click at [547, 261] on div "Collapse" at bounding box center [567, 257] width 44 height 15
click at [547, 261] on div "Expand" at bounding box center [566, 257] width 41 height 15
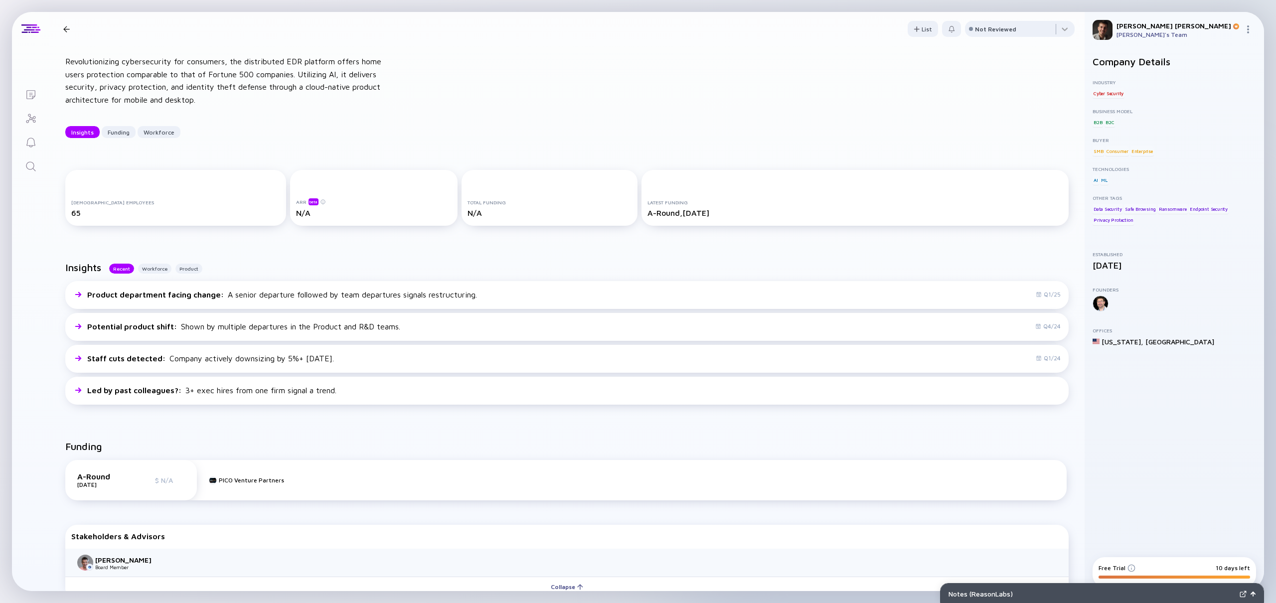
scroll to position [0, 0]
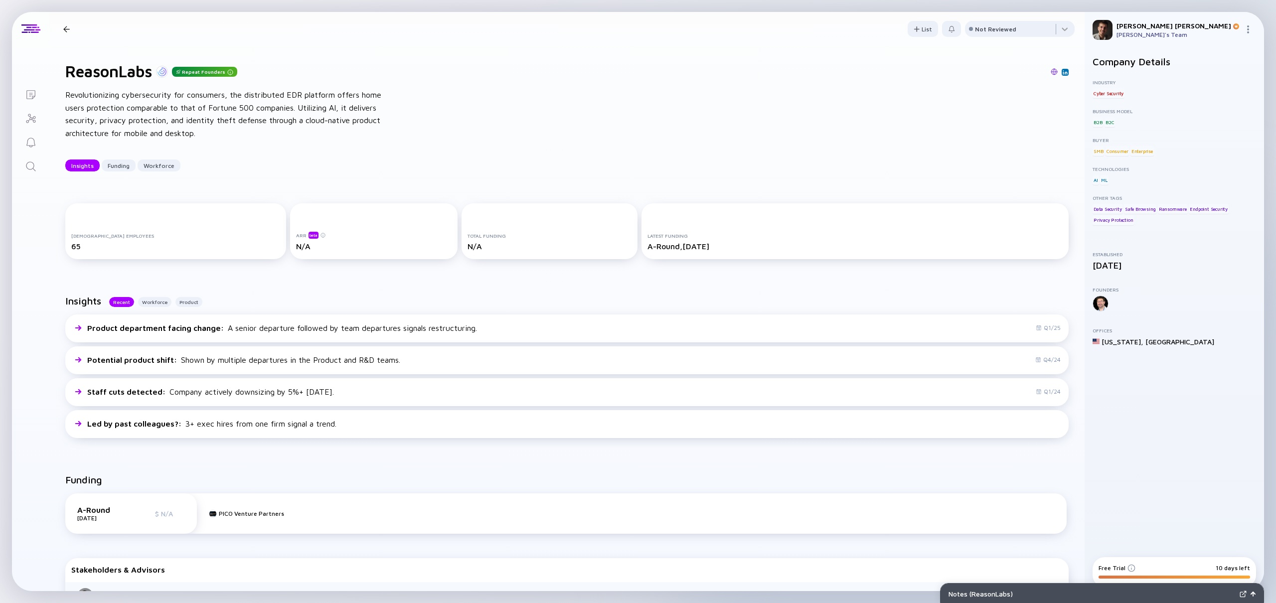
drag, startPoint x: 735, startPoint y: 247, endPoint x: 650, endPoint y: 246, distance: 85.2
click at [660, 248] on div "A-Round, Jan 2022" at bounding box center [854, 246] width 415 height 9
click at [648, 245] on div "A-Round, Jan 2022" at bounding box center [854, 246] width 415 height 9
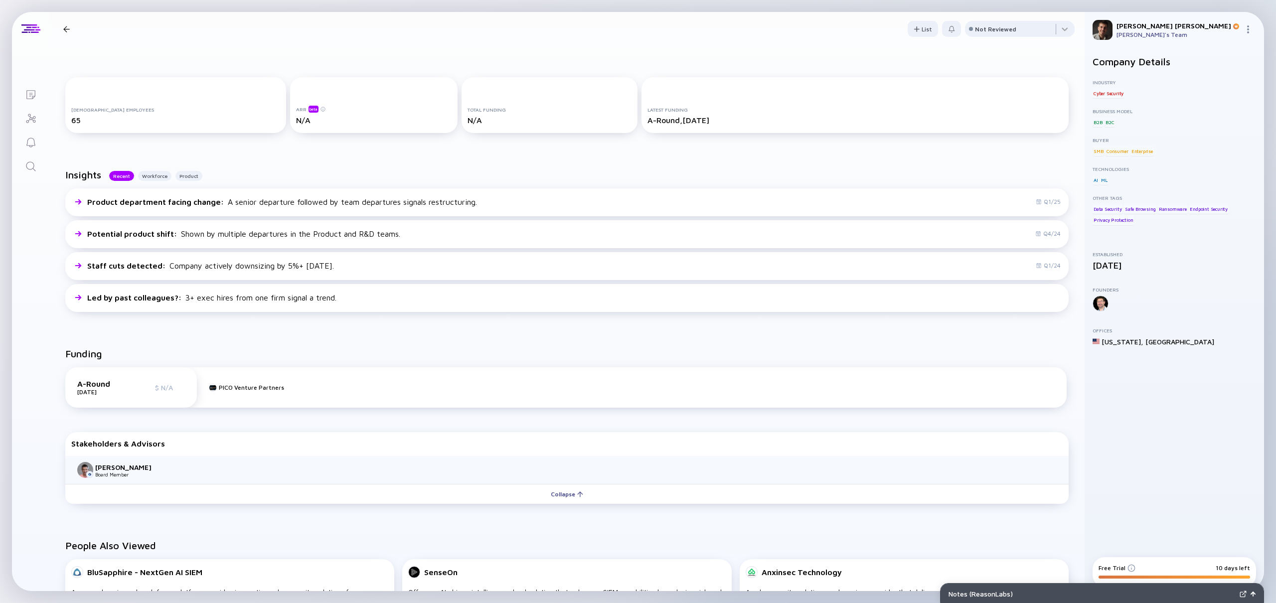
scroll to position [311, 0]
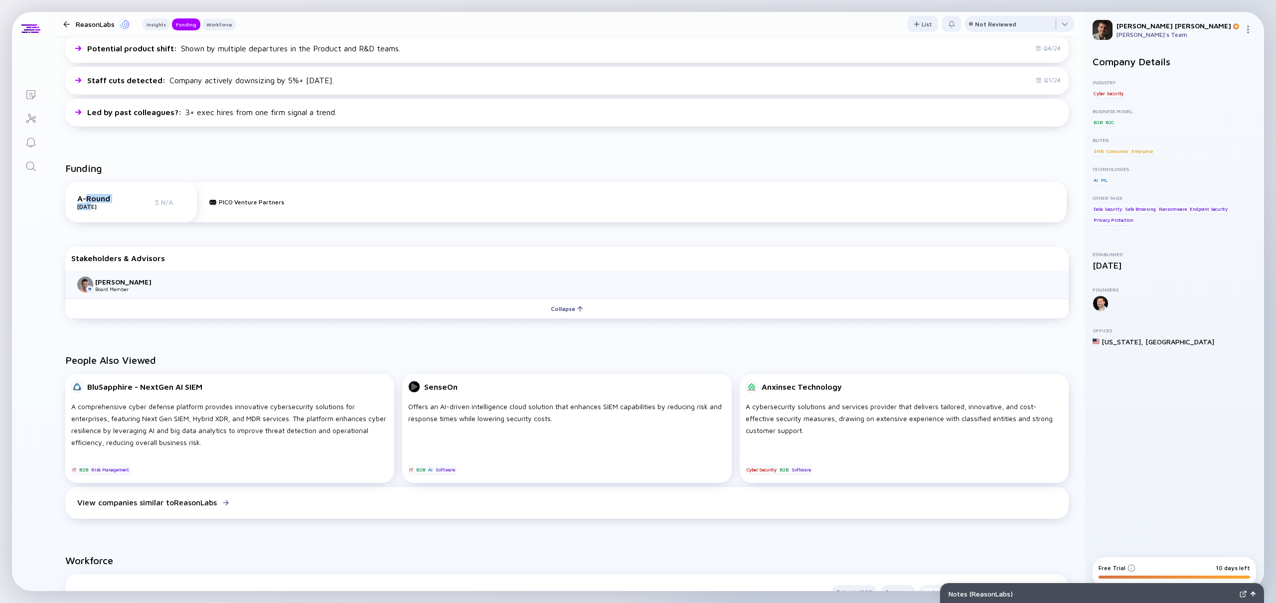
click at [88, 205] on div "A-Round Jan 2022" at bounding box center [102, 202] width 50 height 16
click at [95, 185] on div "A-Round Jan 2022 $ N/A" at bounding box center [131, 202] width 132 height 40
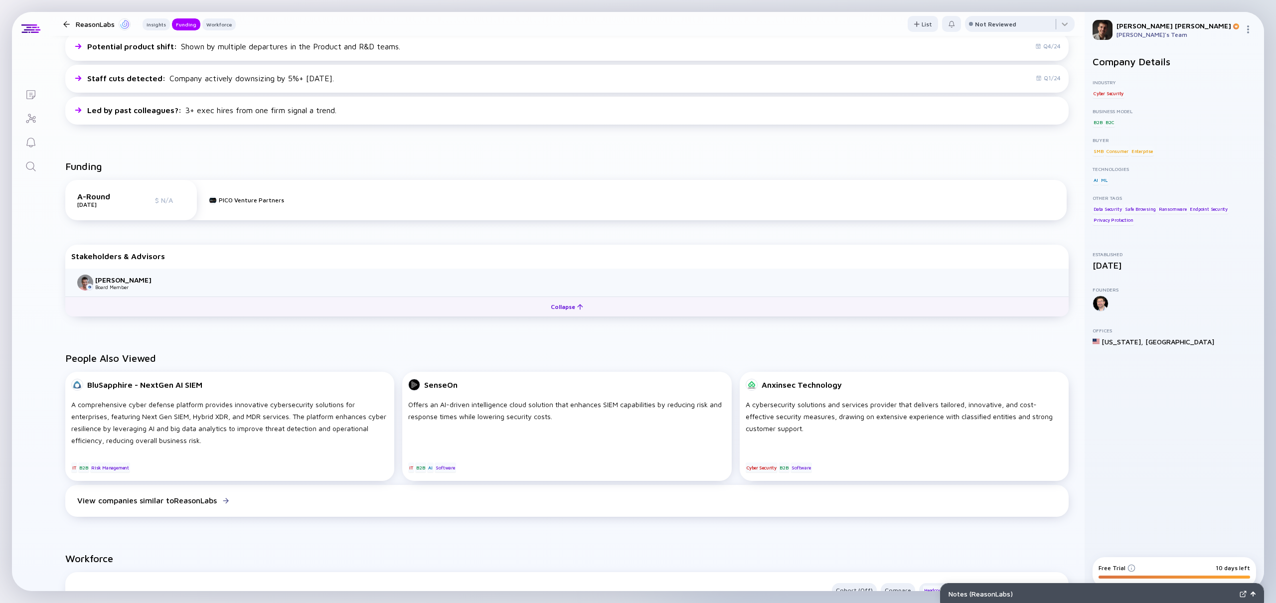
click at [328, 311] on button "Collapse" at bounding box center [566, 306] width 1003 height 20
click at [328, 311] on button "Expand" at bounding box center [566, 306] width 1003 height 20
click at [328, 311] on button "Collapse" at bounding box center [566, 306] width 1003 height 20
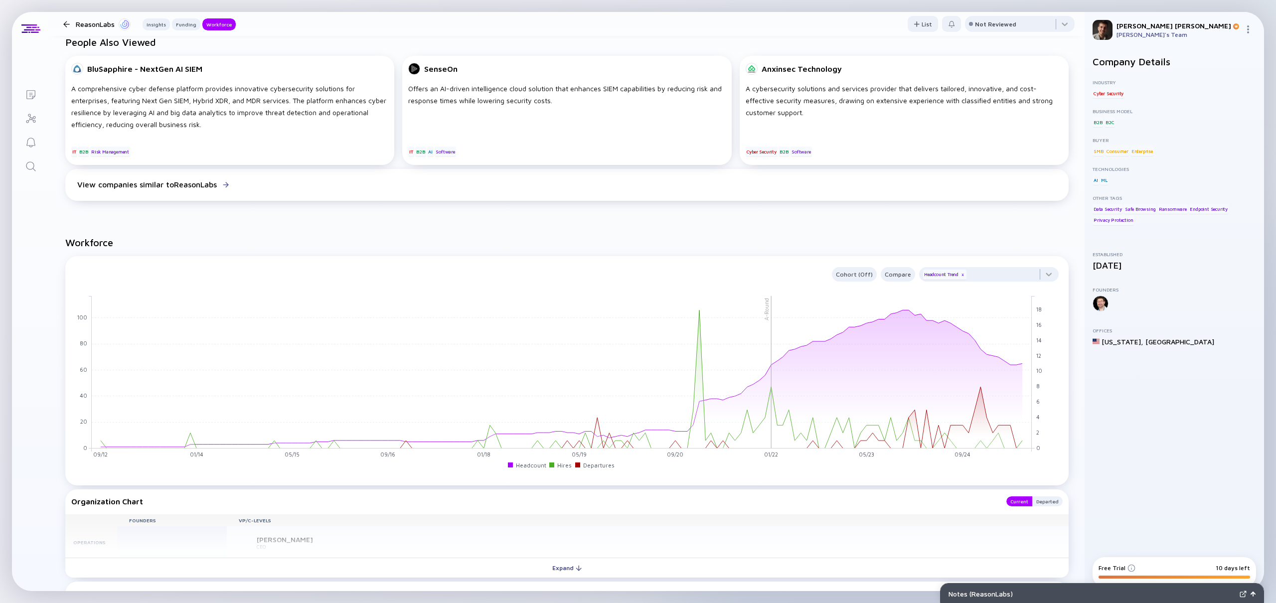
scroll to position [931, 0]
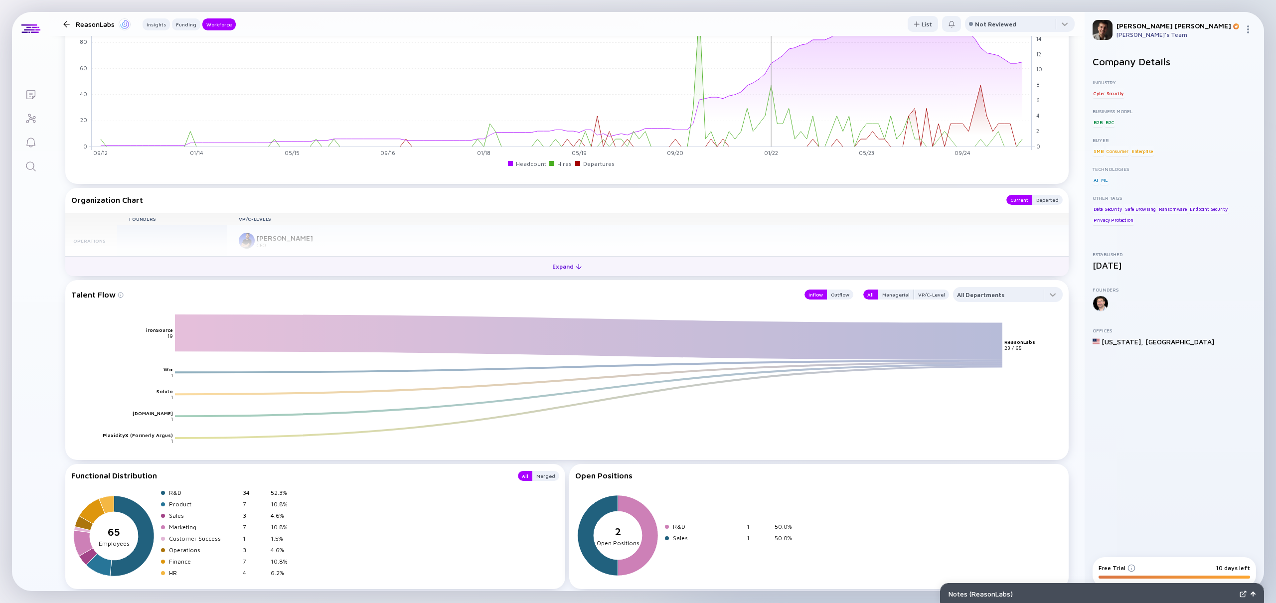
click at [311, 266] on button "Expand" at bounding box center [566, 266] width 1003 height 20
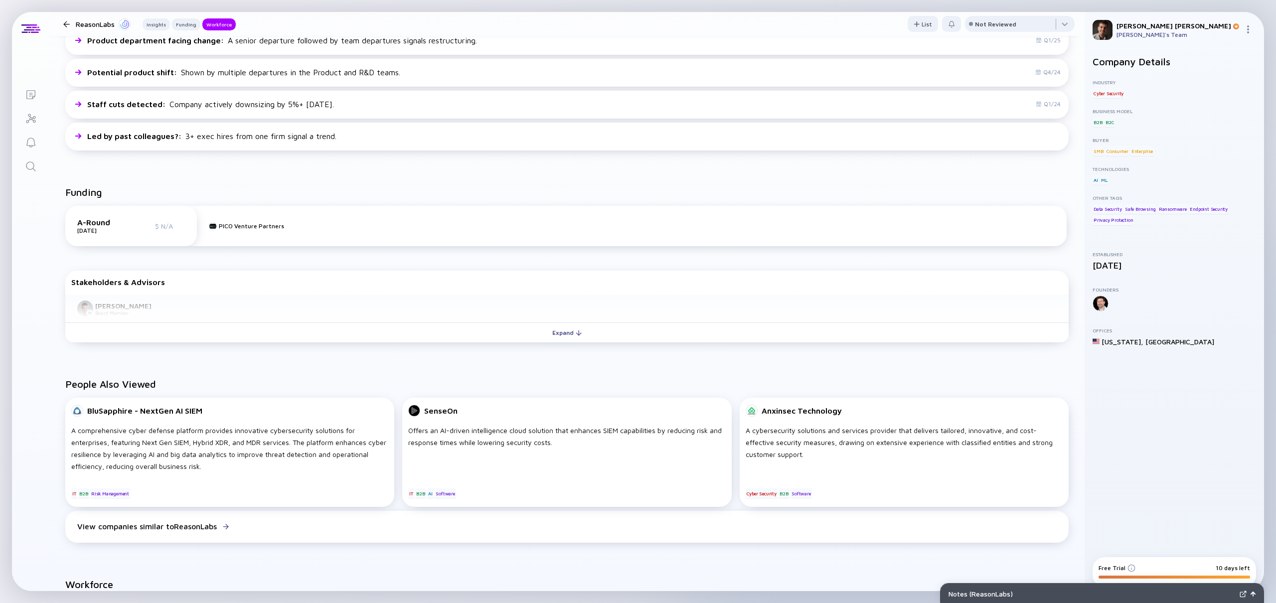
scroll to position [0, 0]
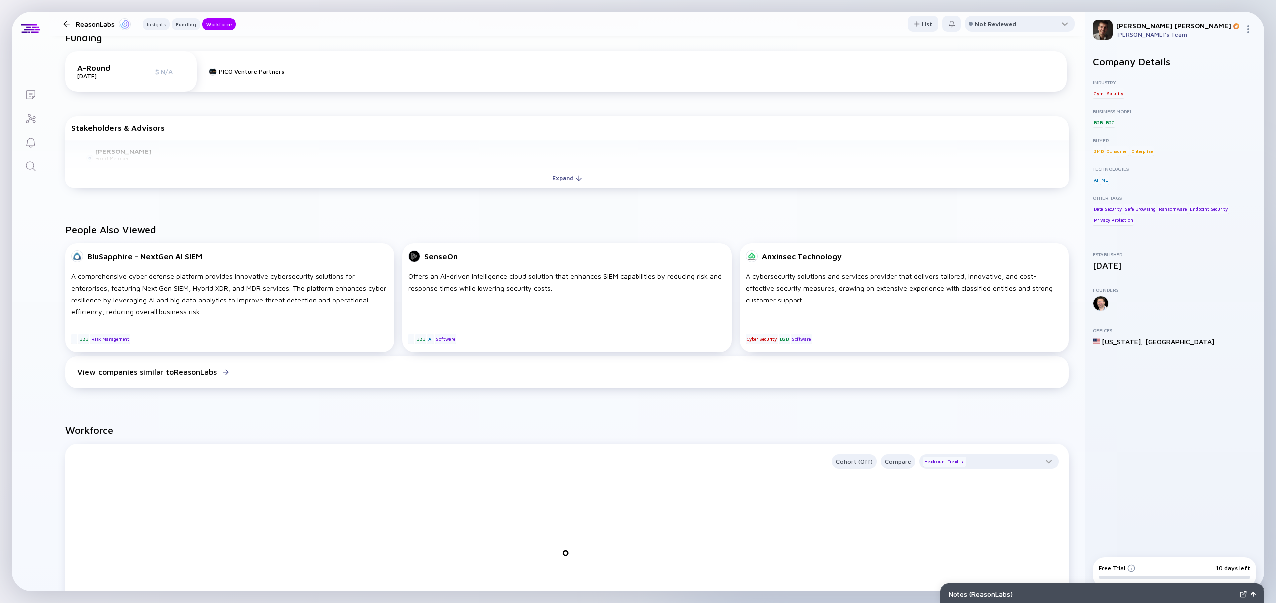
scroll to position [260, 0]
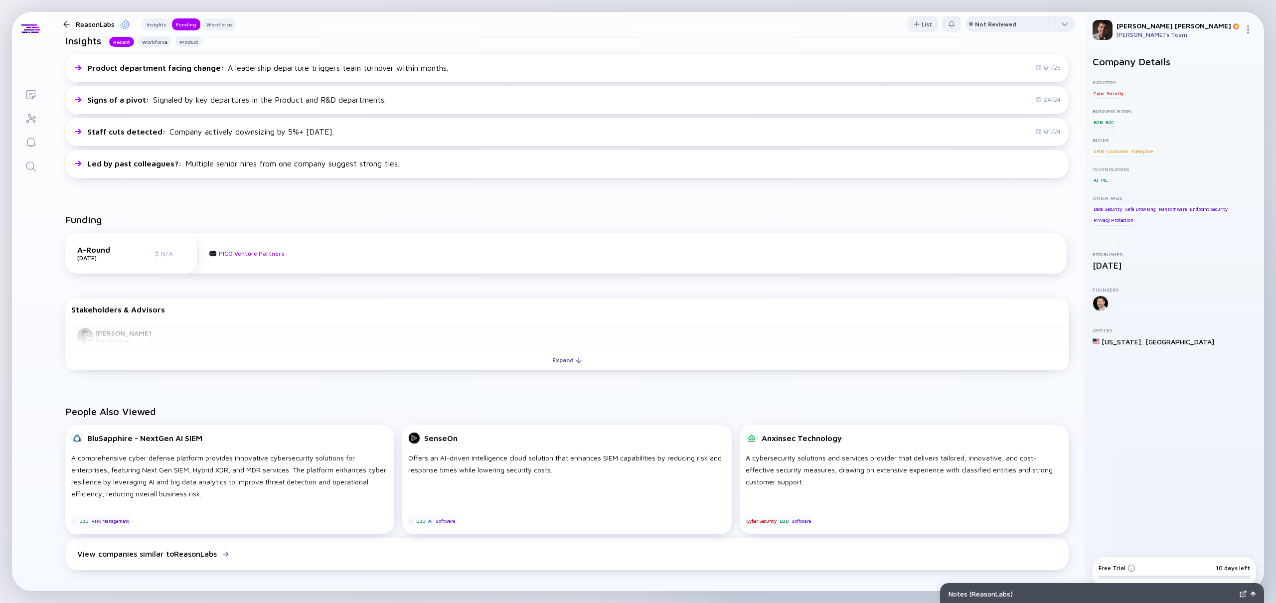
click at [269, 255] on div "PICO Venture Partners" at bounding box center [251, 253] width 65 height 7
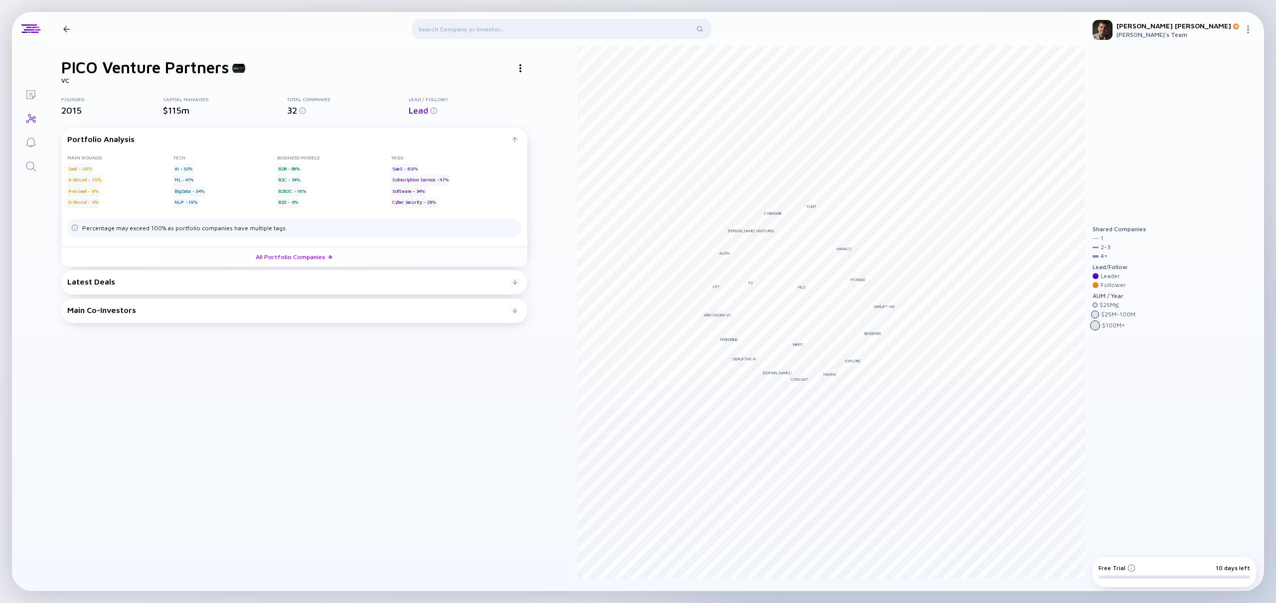
click at [351, 375] on div "PICO Venture Partners VC Founded 2015 Capital Managed $115m Total Companies 32 …" at bounding box center [294, 324] width 466 height 533
click at [292, 332] on div "PICO Venture Partners VC Founded 2015 Capital Managed $115m Total Companies 32 …" at bounding box center [294, 324] width 466 height 533
click at [291, 298] on div "Main Co-Investors # investors investing before PICO Venture Partners : PICO Ven…" at bounding box center [294, 310] width 466 height 24
click at [297, 317] on div "Main Co-Investors # investors investing before PICO Venture Partners : PICO Ven…" at bounding box center [294, 310] width 466 height 24
drag, startPoint x: 350, startPoint y: 330, endPoint x: 437, endPoint y: 338, distance: 87.6
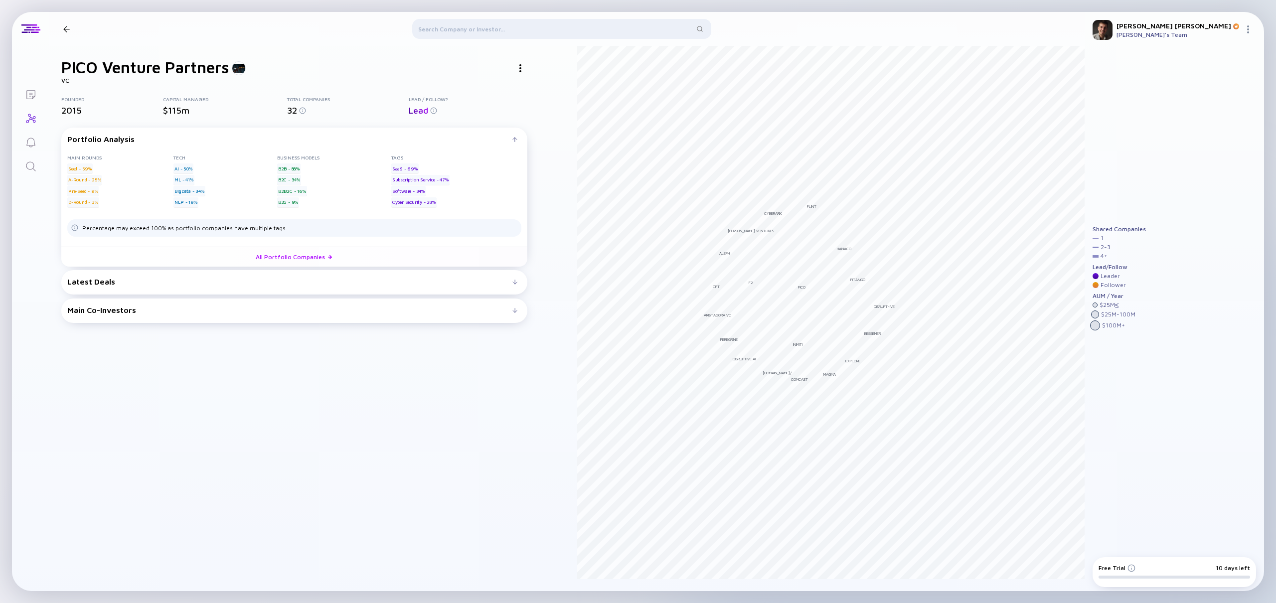
click at [360, 332] on div "PICO Venture Partners VC Founded 2015 Capital Managed $115m Total Companies 32 …" at bounding box center [294, 324] width 466 height 533
click at [515, 314] on div "Main Co-Investors # investors investing before PICO Venture Partners : PICO Ven…" at bounding box center [294, 310] width 466 height 24
click at [512, 305] on div "Main Co-Investors" at bounding box center [294, 309] width 454 height 9
